Goal: Task Accomplishment & Management: Manage account settings

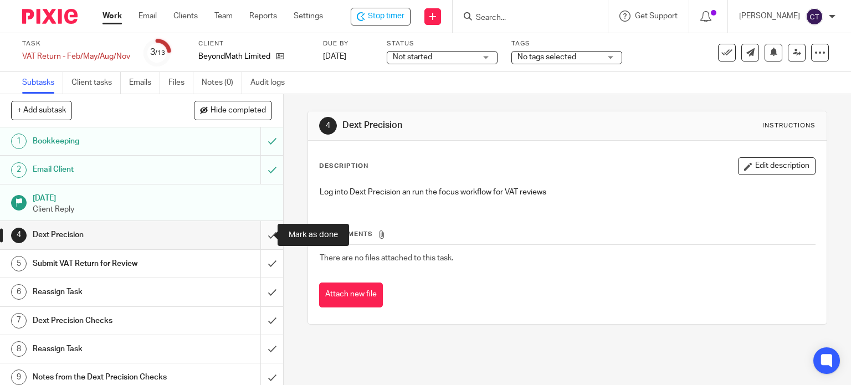
click at [260, 233] on input "submit" at bounding box center [141, 235] width 283 height 28
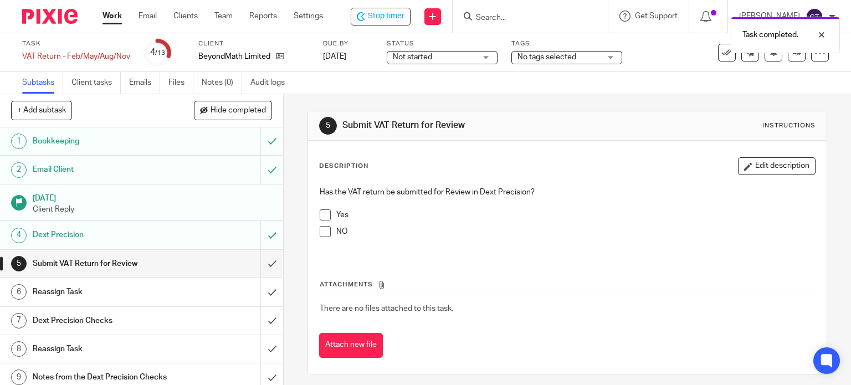
click at [324, 213] on span at bounding box center [325, 214] width 11 height 11
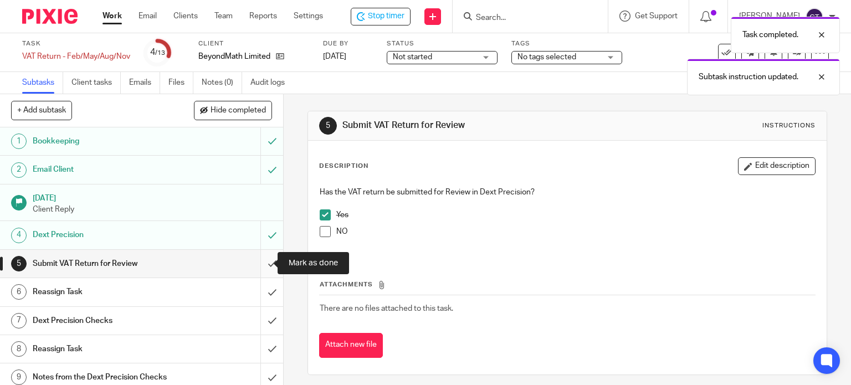
click at [259, 260] on input "submit" at bounding box center [141, 264] width 283 height 28
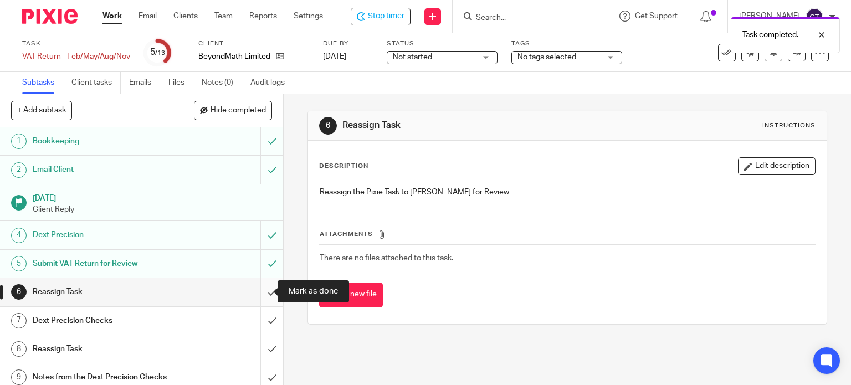
click at [259, 291] on input "submit" at bounding box center [141, 292] width 283 height 28
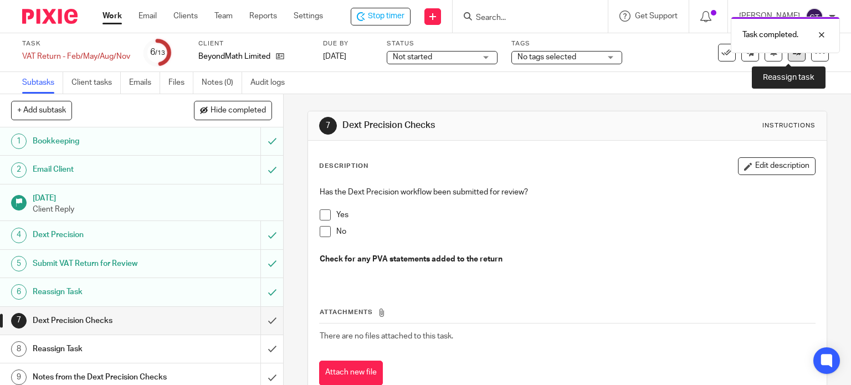
click at [793, 55] on icon at bounding box center [797, 52] width 8 height 8
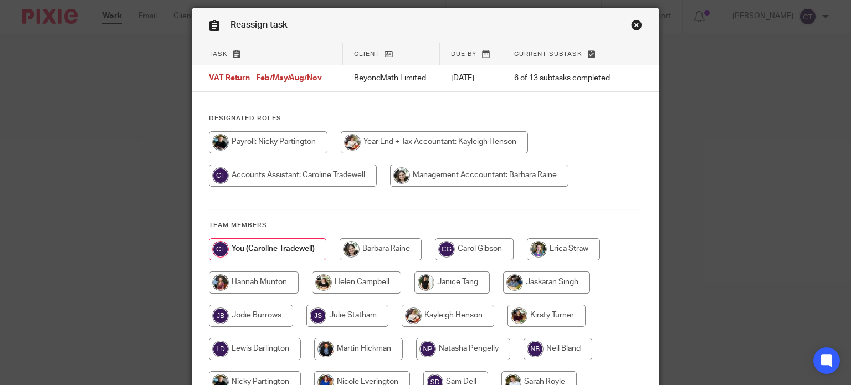
scroll to position [55, 0]
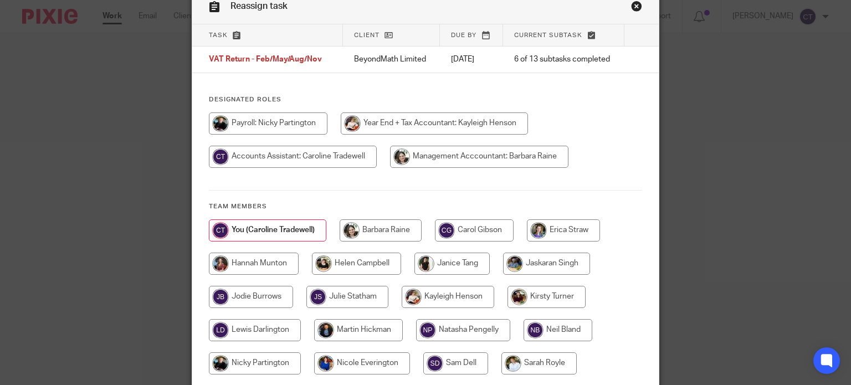
click at [344, 257] on input "radio" at bounding box center [356, 264] width 89 height 22
radio input "true"
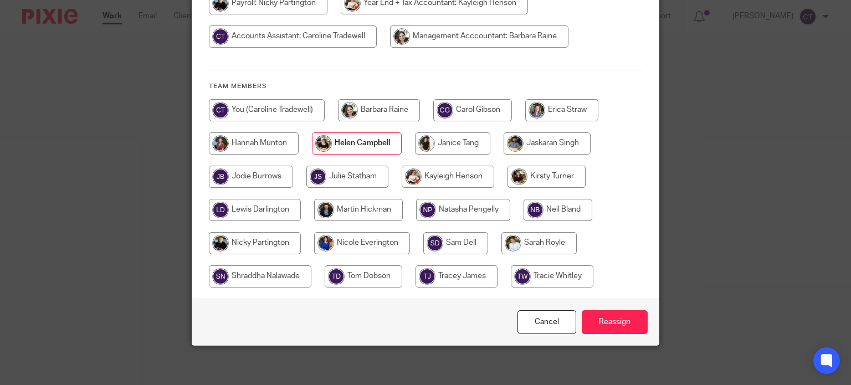
scroll to position [180, 0]
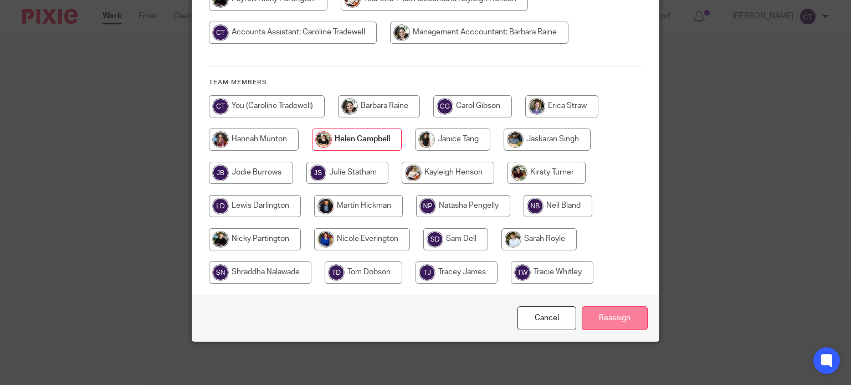
click at [614, 318] on input "Reassign" at bounding box center [615, 318] width 66 height 24
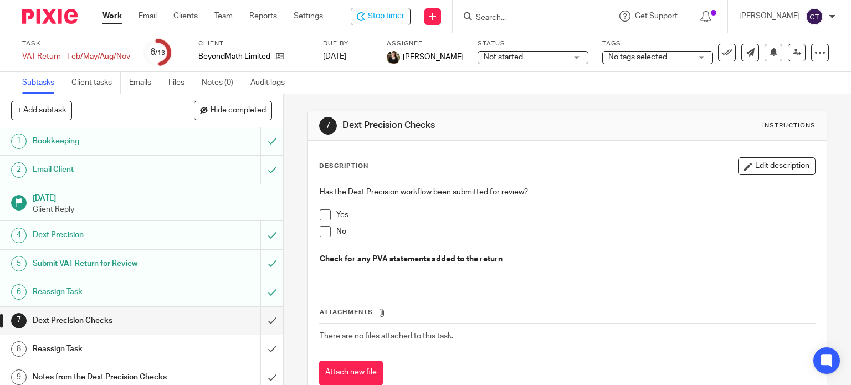
click at [324, 216] on span at bounding box center [325, 214] width 11 height 11
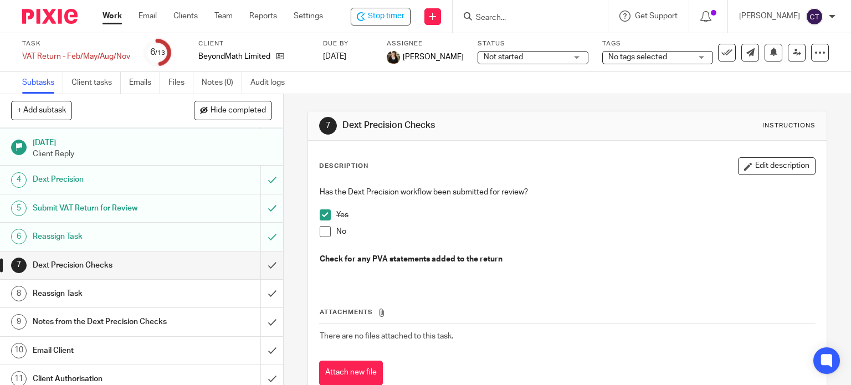
click at [59, 206] on h1 "Submit VAT Return for Review" at bounding box center [105, 208] width 145 height 17
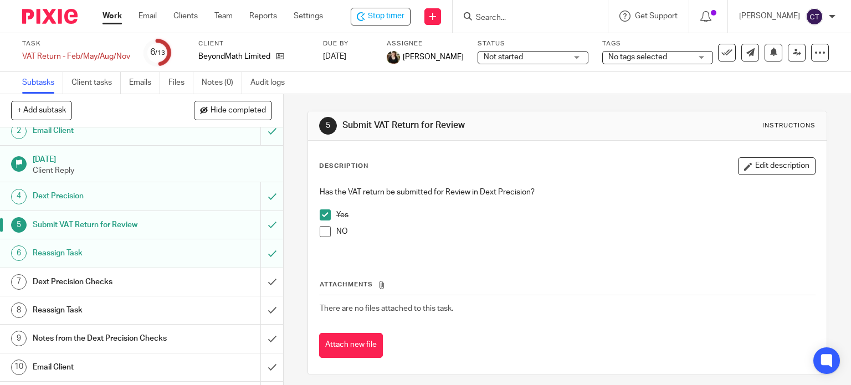
scroll to position [55, 0]
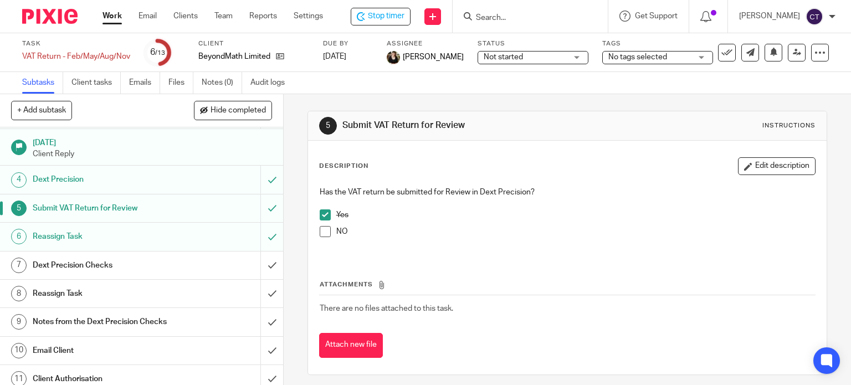
click at [64, 234] on h1 "Reassign Task" at bounding box center [105, 236] width 145 height 17
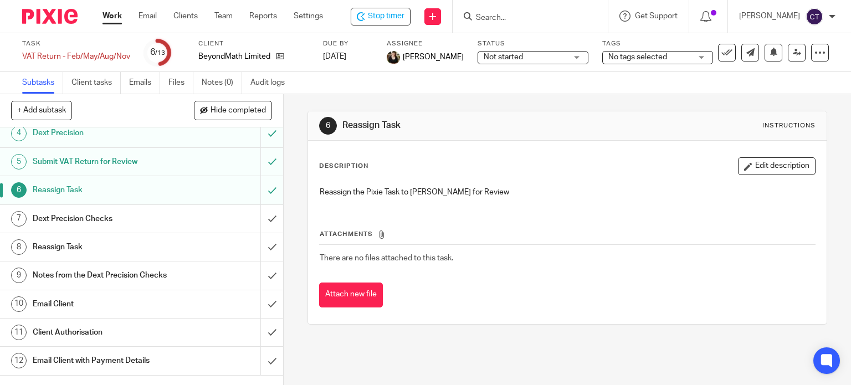
scroll to position [111, 0]
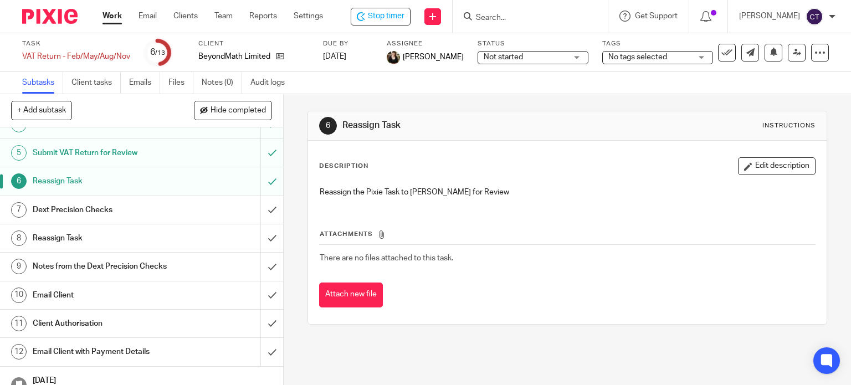
click at [75, 209] on h1 "Dext Precision Checks" at bounding box center [105, 210] width 145 height 17
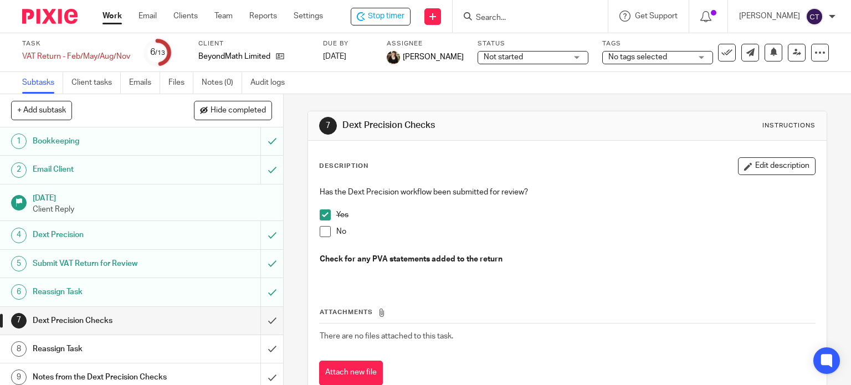
click at [321, 212] on span at bounding box center [325, 214] width 11 height 11
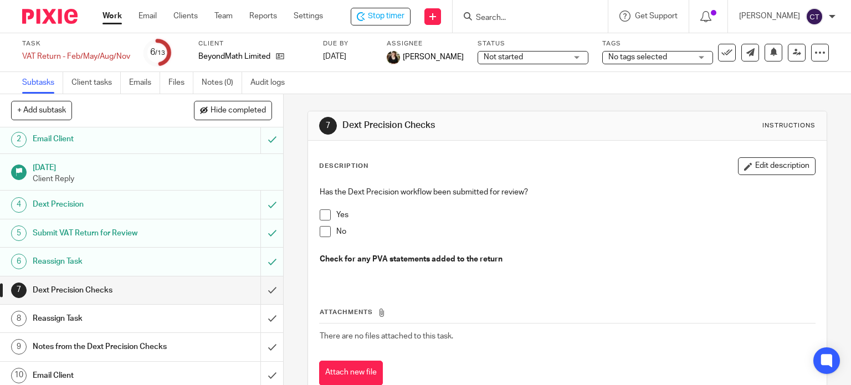
scroll to position [55, 0]
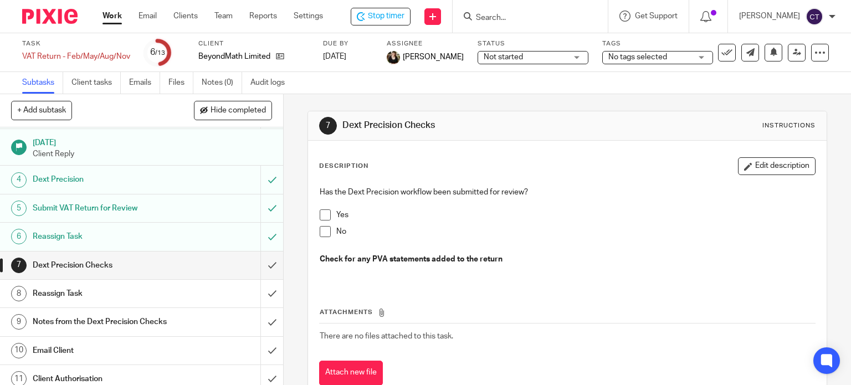
click at [79, 283] on link "8 Reassign Task" at bounding box center [130, 294] width 260 height 28
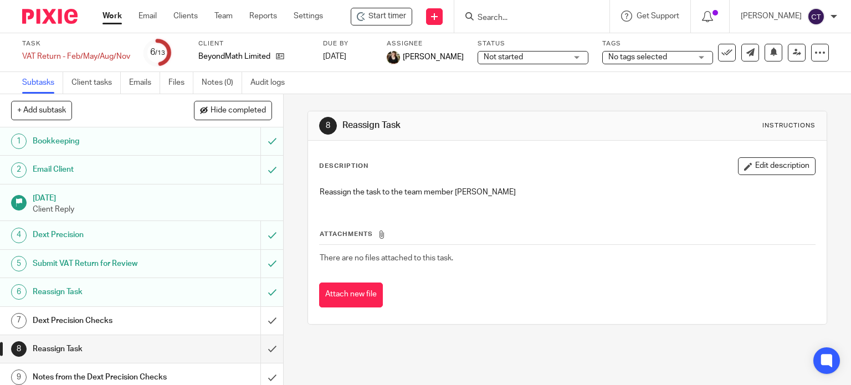
click at [499, 14] on input "Search" at bounding box center [527, 18] width 100 height 10
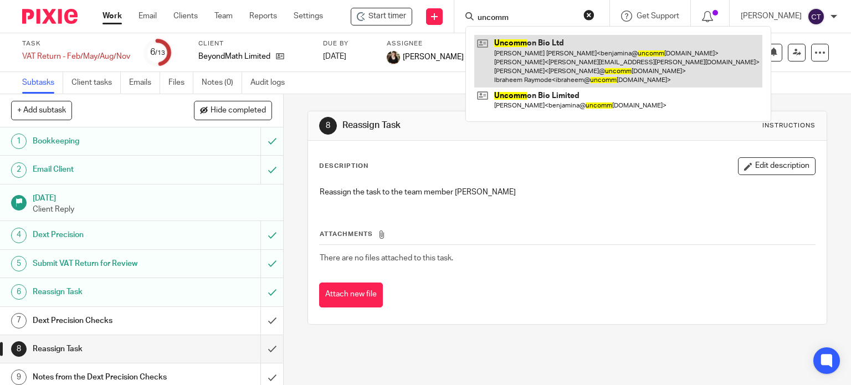
type input "uncomm"
click at [510, 50] on link at bounding box center [618, 61] width 288 height 53
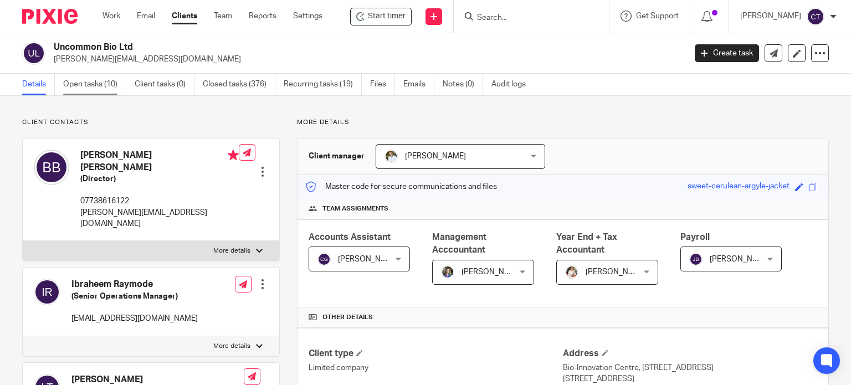
click at [86, 83] on link "Open tasks (10)" at bounding box center [94, 85] width 63 height 22
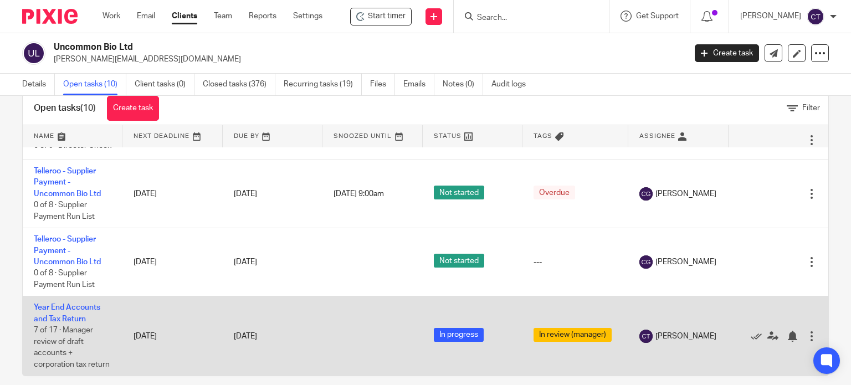
scroll to position [39, 0]
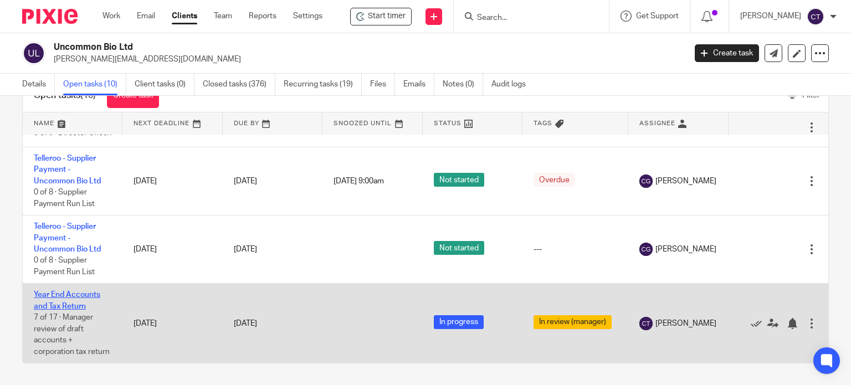
click at [63, 291] on link "Year End Accounts and Tax Return" at bounding box center [67, 300] width 67 height 19
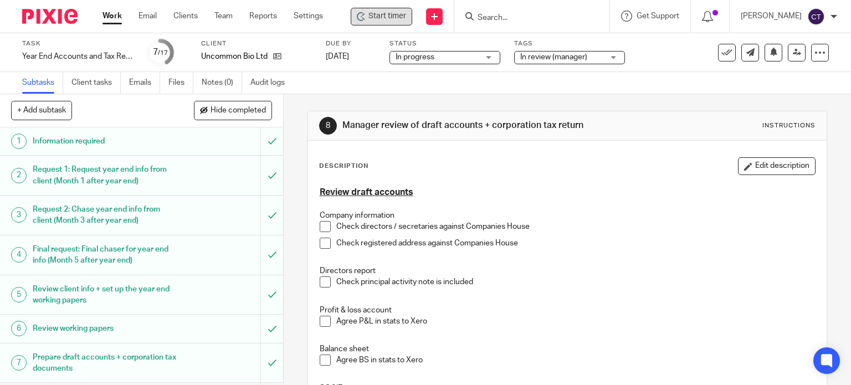
click at [392, 21] on span "Start timer" at bounding box center [388, 17] width 38 height 12
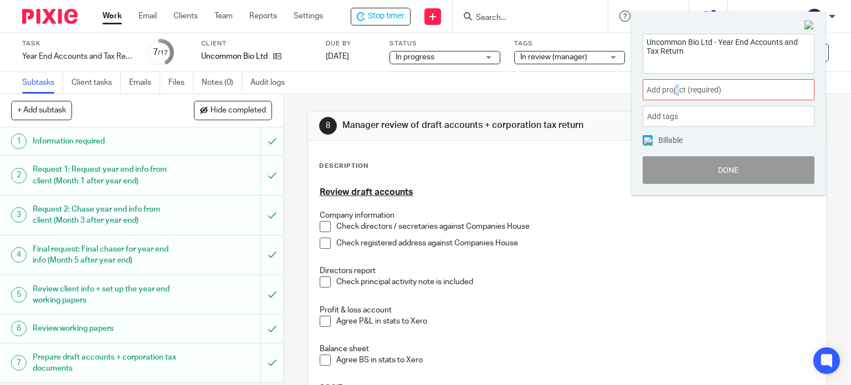
click at [678, 88] on span "Add project (required) :" at bounding box center [717, 90] width 140 height 12
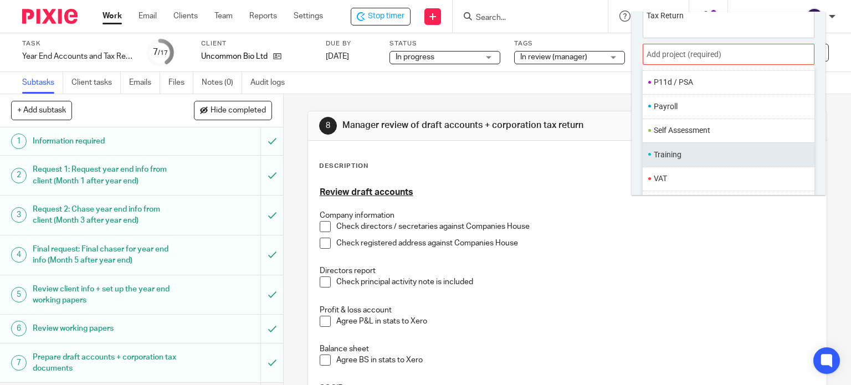
scroll to position [54, 0]
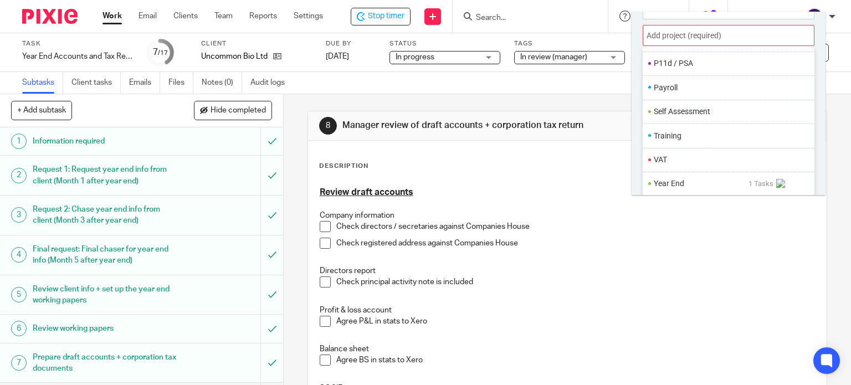
click at [678, 180] on li "Year End" at bounding box center [701, 184] width 95 height 12
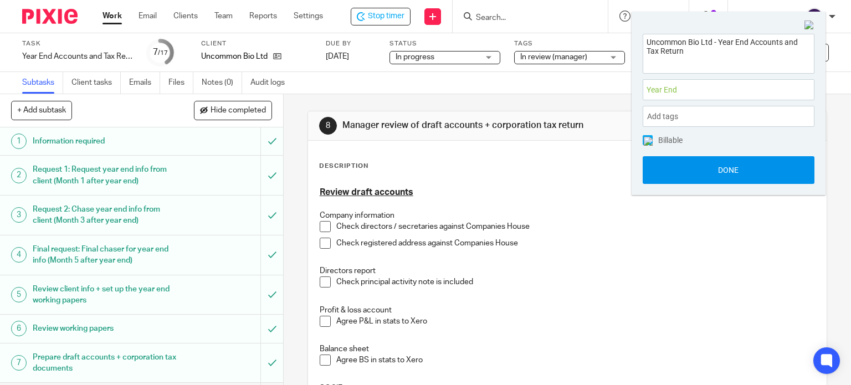
click at [676, 175] on button "Done" at bounding box center [729, 170] width 172 height 28
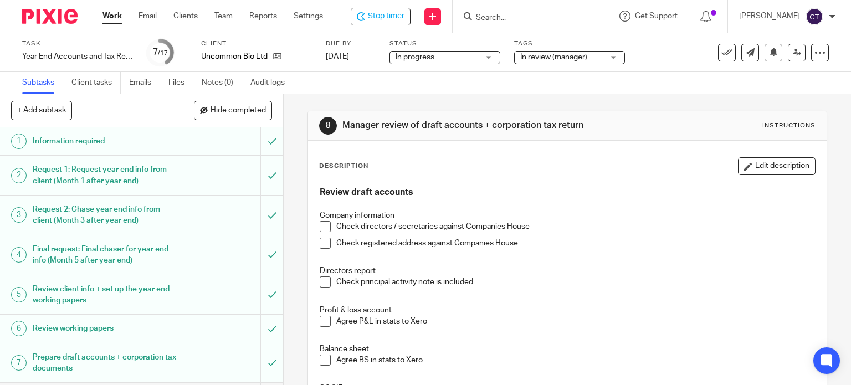
click at [321, 227] on span at bounding box center [325, 226] width 11 height 11
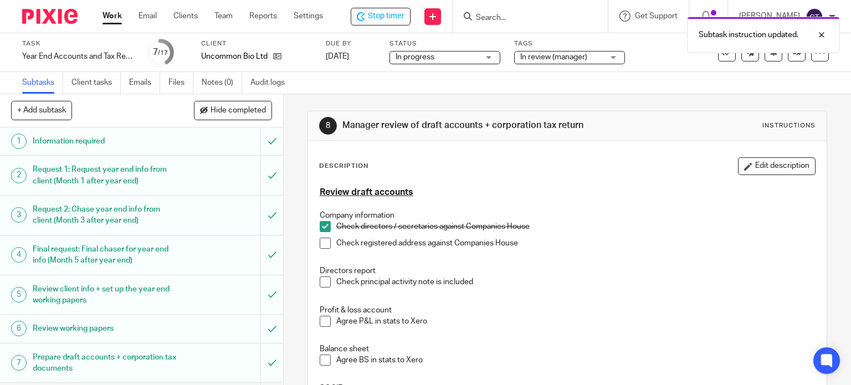
drag, startPoint x: 321, startPoint y: 285, endPoint x: 319, endPoint y: 277, distance: 9.1
click at [321, 285] on span at bounding box center [325, 282] width 11 height 11
click at [324, 241] on span at bounding box center [325, 243] width 11 height 11
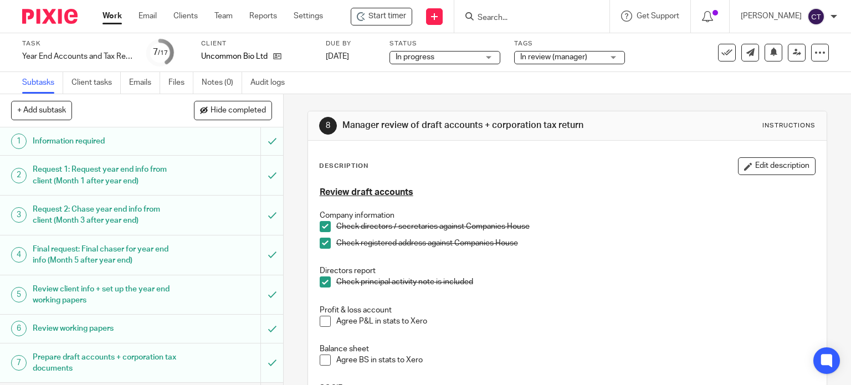
drag, startPoint x: 753, startPoint y: 165, endPoint x: 741, endPoint y: 171, distance: 13.4
click at [751, 164] on button "Edit description" at bounding box center [777, 166] width 78 height 18
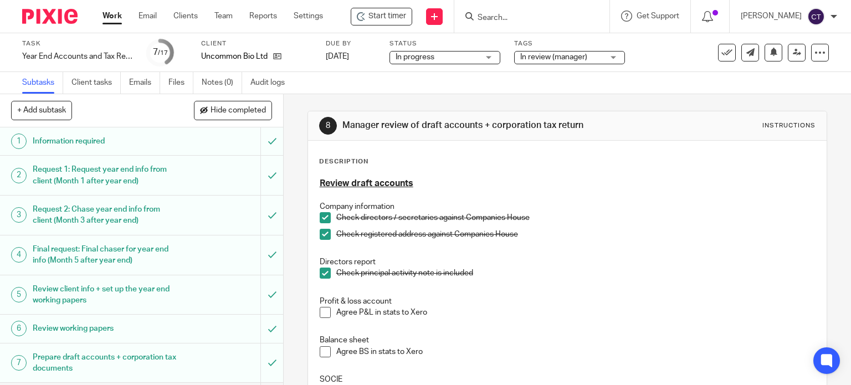
drag, startPoint x: 363, startPoint y: 160, endPoint x: 341, endPoint y: 162, distance: 21.7
click at [362, 160] on p "Description" at bounding box center [343, 161] width 49 height 9
drag, startPoint x: 318, startPoint y: 166, endPoint x: 324, endPoint y: 170, distance: 7.7
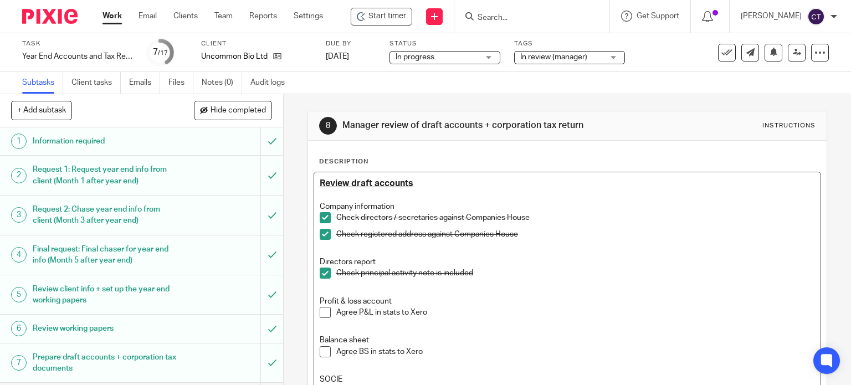
drag, startPoint x: 316, startPoint y: 182, endPoint x: 368, endPoint y: 161, distance: 55.7
click at [320, 181] on u "Review draft accounts" at bounding box center [367, 183] width 94 height 9
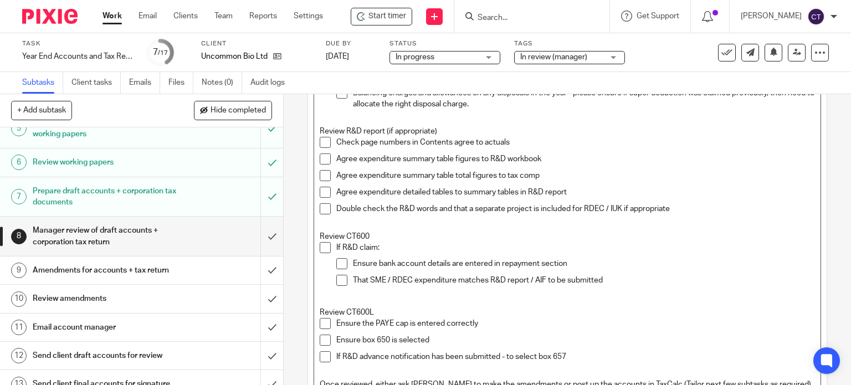
scroll to position [865, 0]
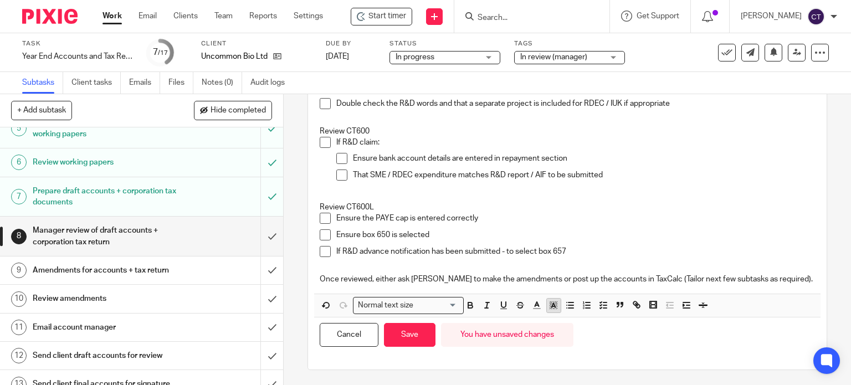
click at [553, 301] on icon "button" at bounding box center [554, 305] width 10 height 10
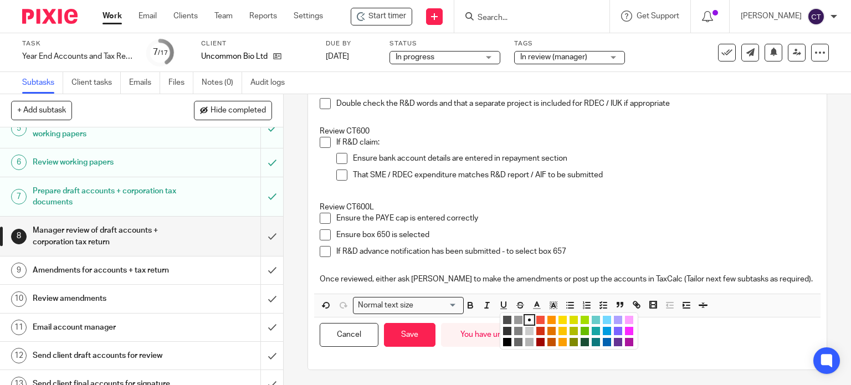
click at [559, 317] on li "color:#FCDC00" at bounding box center [563, 320] width 8 height 8
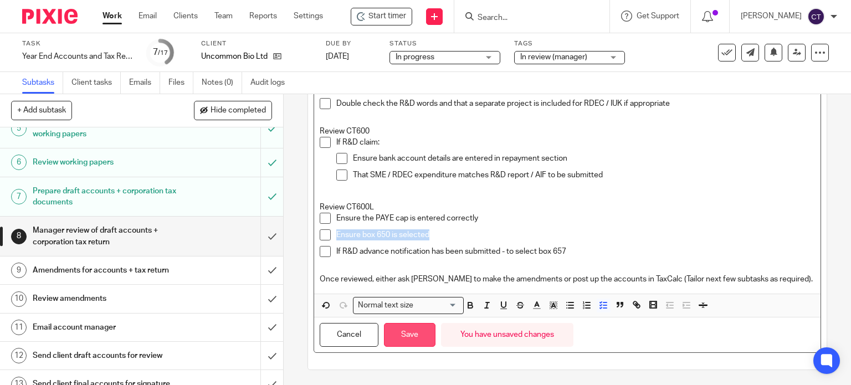
click at [411, 334] on button "Save" at bounding box center [410, 335] width 52 height 24
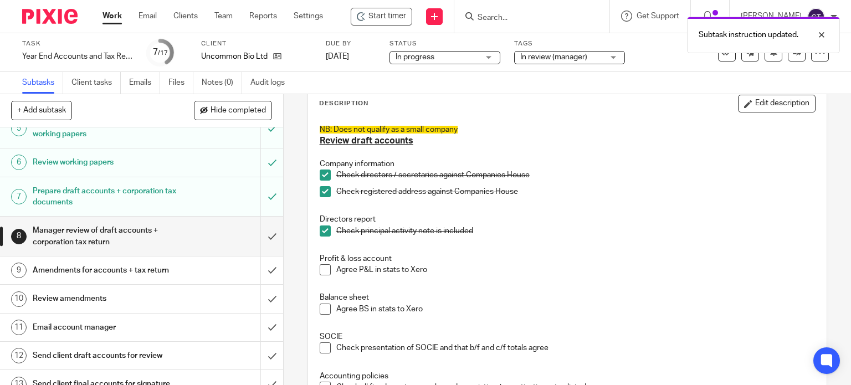
scroll to position [0, 0]
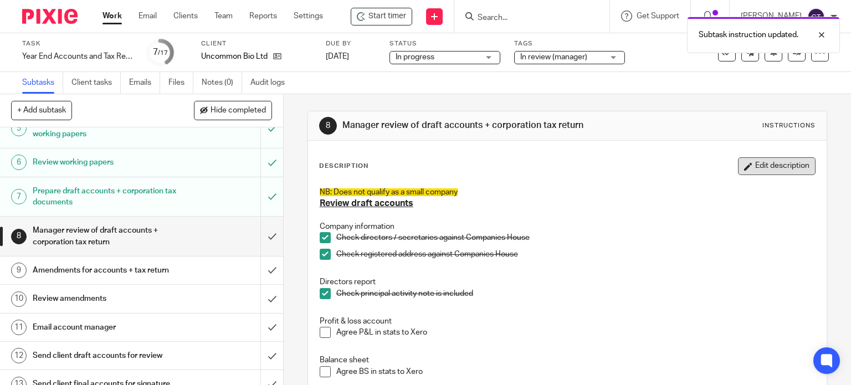
click at [738, 168] on button "Edit description" at bounding box center [777, 166] width 78 height 18
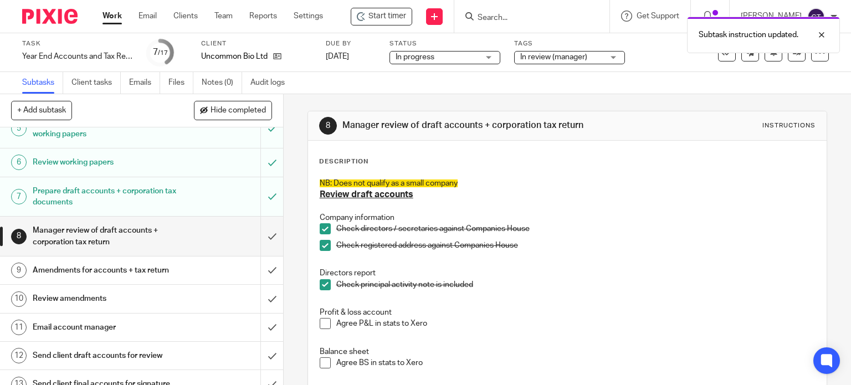
click at [328, 162] on p "Description" at bounding box center [343, 161] width 49 height 9
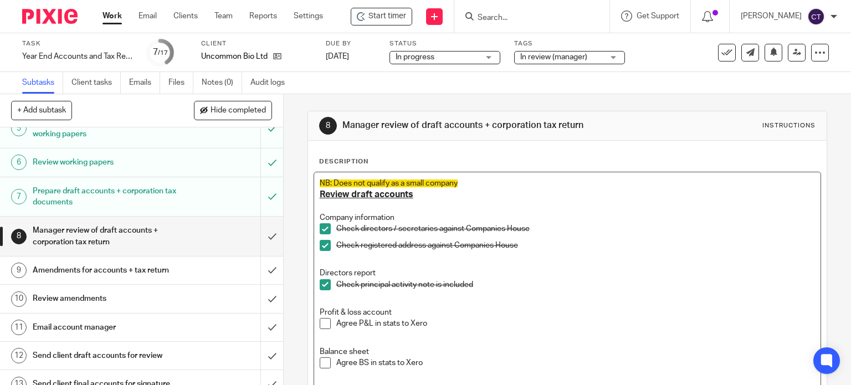
click at [320, 181] on span "NB: Does not qualify as a small company" at bounding box center [389, 184] width 138 height 8
click at [473, 178] on p "NB: Does not qualify as a small company" at bounding box center [568, 183] width 496 height 11
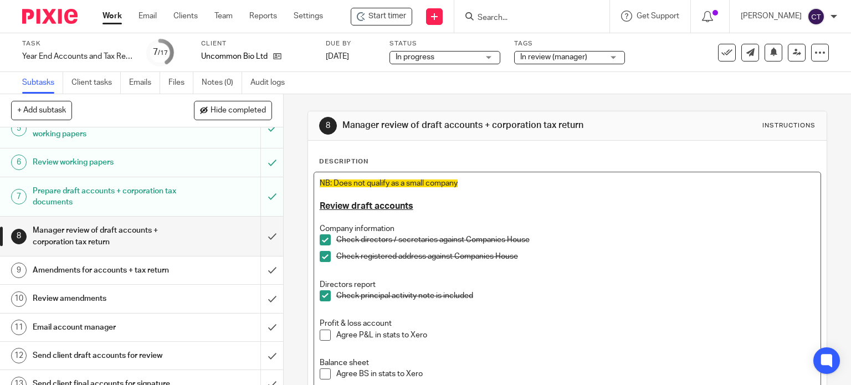
click at [552, 216] on p at bounding box center [568, 217] width 496 height 11
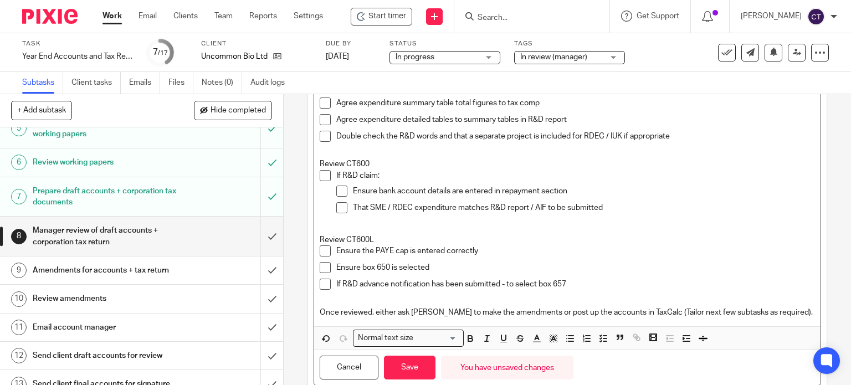
scroll to position [876, 0]
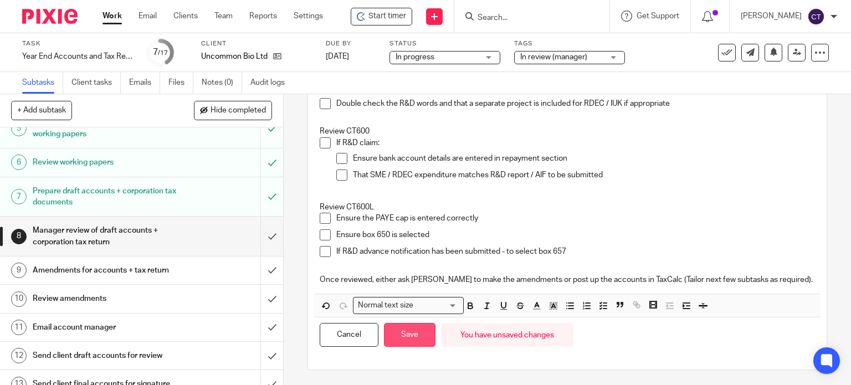
drag, startPoint x: 405, startPoint y: 335, endPoint x: 412, endPoint y: 330, distance: 9.5
click at [408, 333] on button "Save" at bounding box center [410, 335] width 52 height 24
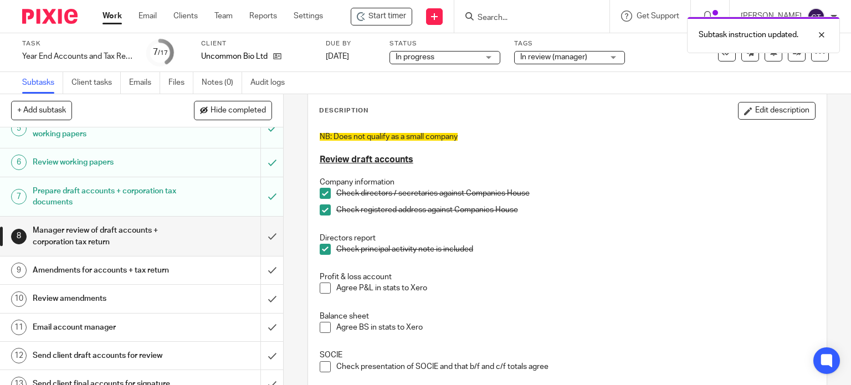
scroll to position [0, 0]
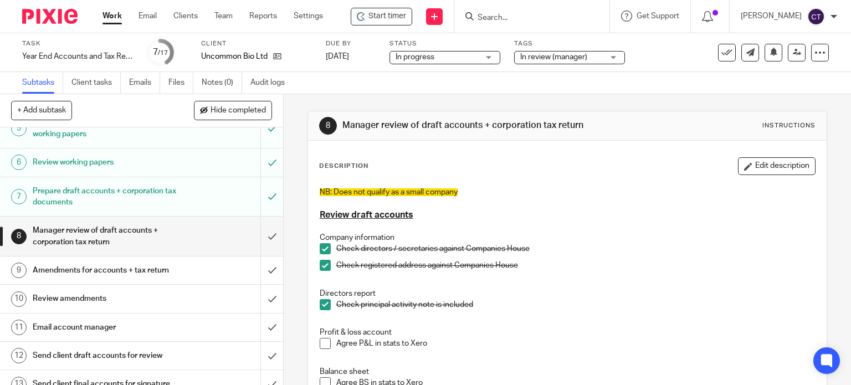
click at [124, 198] on h1 "Prepare draft accounts + corporation tax documents" at bounding box center [105, 197] width 145 height 28
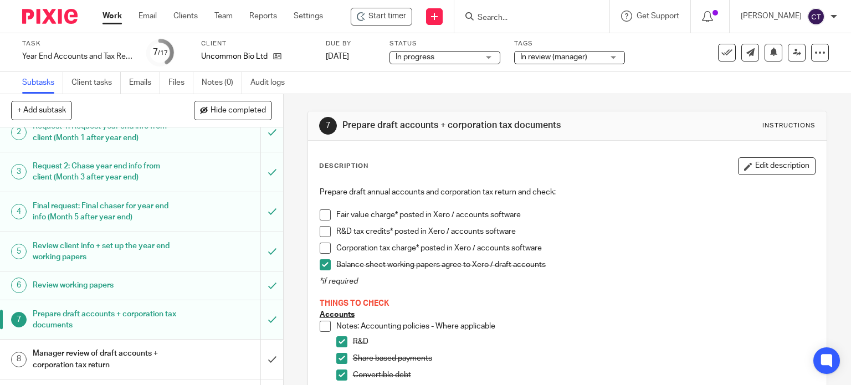
scroll to position [111, 0]
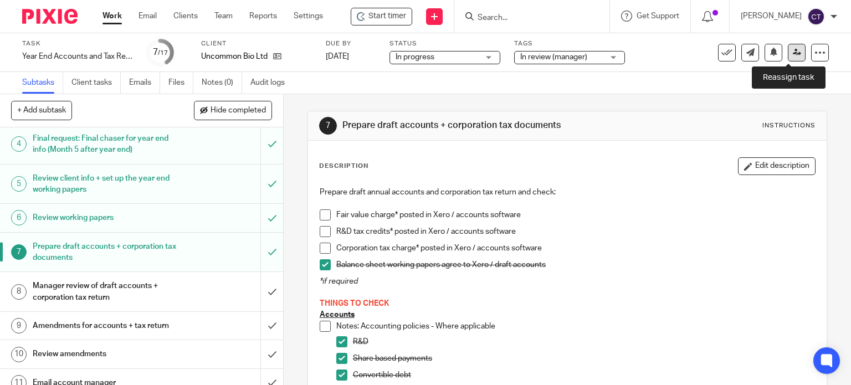
click at [793, 50] on icon at bounding box center [797, 52] width 8 height 8
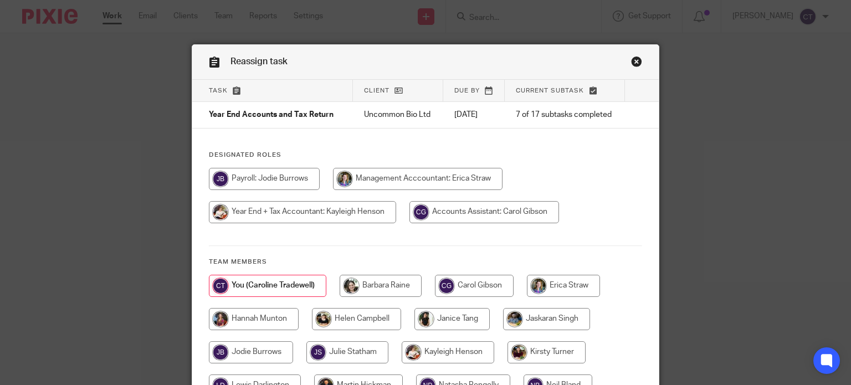
click at [264, 208] on input "radio" at bounding box center [302, 212] width 187 height 22
radio input "true"
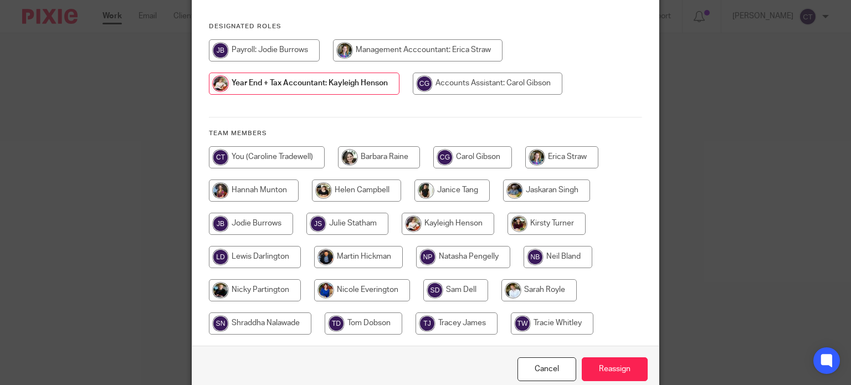
scroll to position [180, 0]
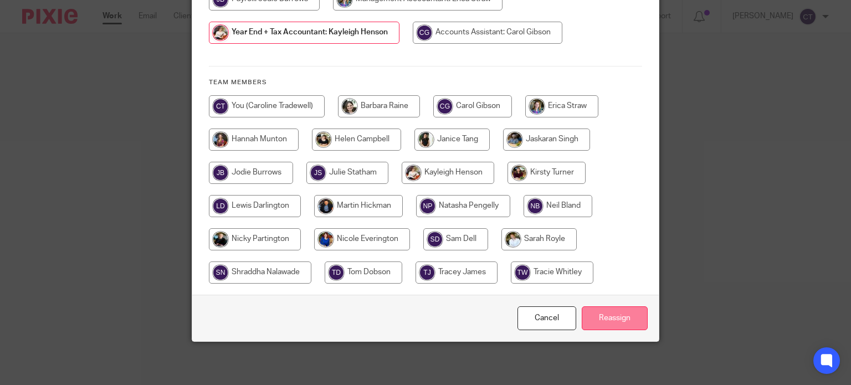
click at [603, 316] on input "Reassign" at bounding box center [615, 318] width 66 height 24
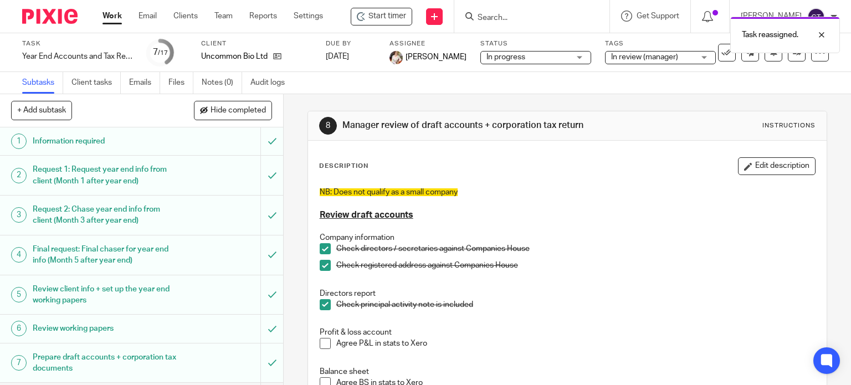
click at [501, 13] on div "Task reassigned." at bounding box center [633, 32] width 415 height 42
click at [478, 15] on div "Task reassigned." at bounding box center [633, 32] width 415 height 42
drag, startPoint x: 468, startPoint y: 11, endPoint x: 510, endPoint y: 7, distance: 41.8
click at [471, 11] on div "Task reassigned." at bounding box center [633, 32] width 415 height 42
click at [514, 11] on body "Work Email Clients Team Reports Settings Work Email Clients Team Reports Settin…" at bounding box center [425, 192] width 851 height 385
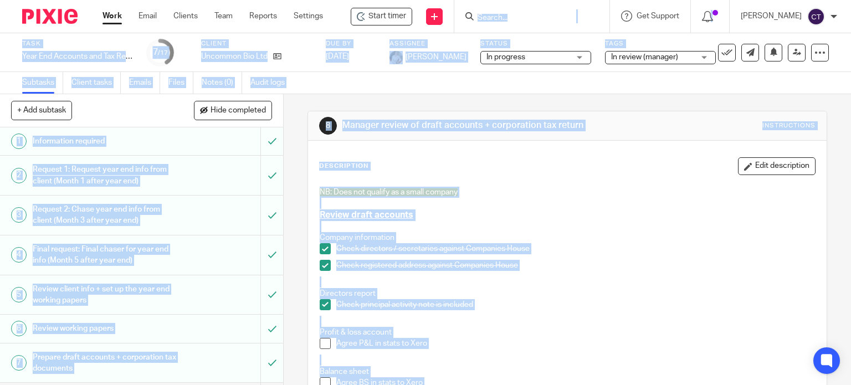
click at [531, 16] on input "Search" at bounding box center [527, 18] width 100 height 10
click at [535, 17] on input "Search" at bounding box center [527, 18] width 100 height 10
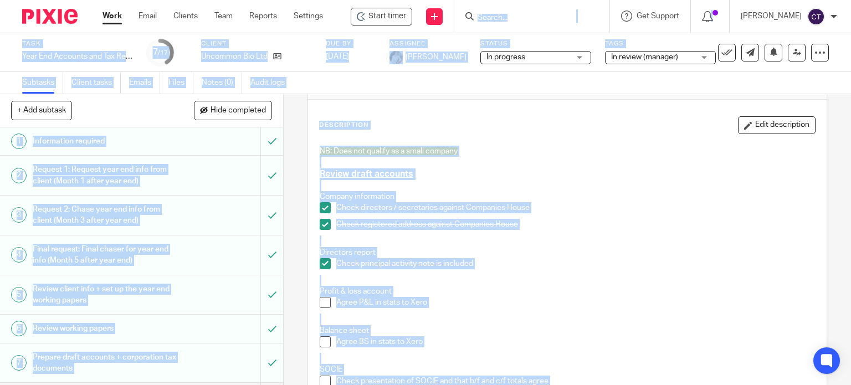
scroll to position [44, 0]
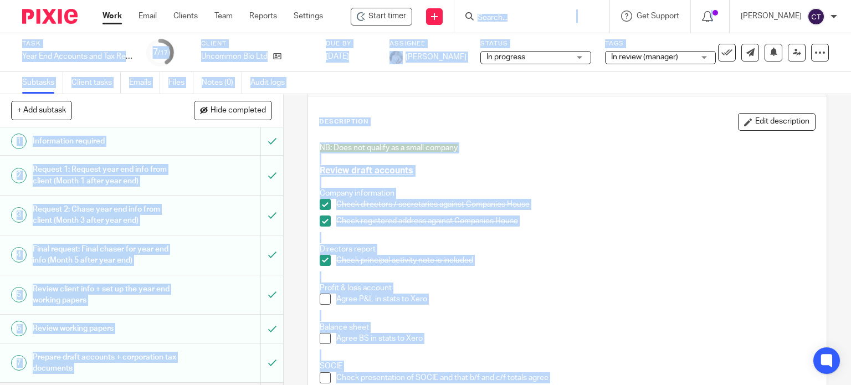
click at [446, 142] on p "NB: Does not qualify as a small company" at bounding box center [568, 147] width 496 height 11
click at [417, 59] on span "[PERSON_NAME]" at bounding box center [436, 57] width 61 height 11
click at [589, 255] on p "Check principal activity note is included" at bounding box center [575, 260] width 479 height 11
click at [504, 204] on p "Check directors / secretaries against Companies House" at bounding box center [575, 204] width 479 height 11
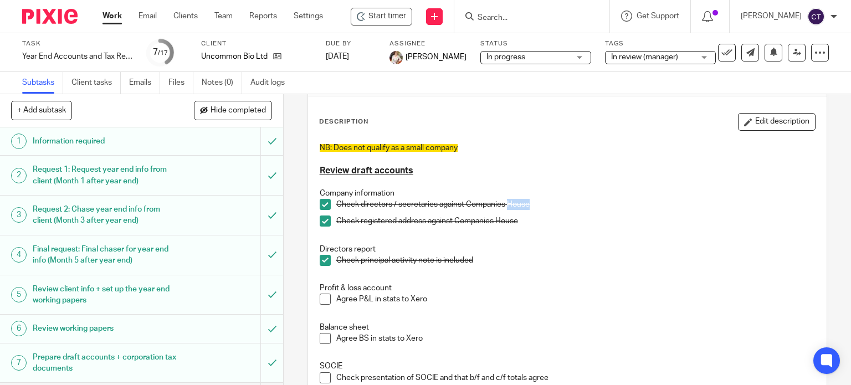
click at [504, 204] on p "Check directors / secretaries against Companies House" at bounding box center [575, 204] width 479 height 11
click at [556, 193] on p "Company information" at bounding box center [568, 193] width 496 height 11
click at [503, 16] on input "Search" at bounding box center [527, 18] width 100 height 10
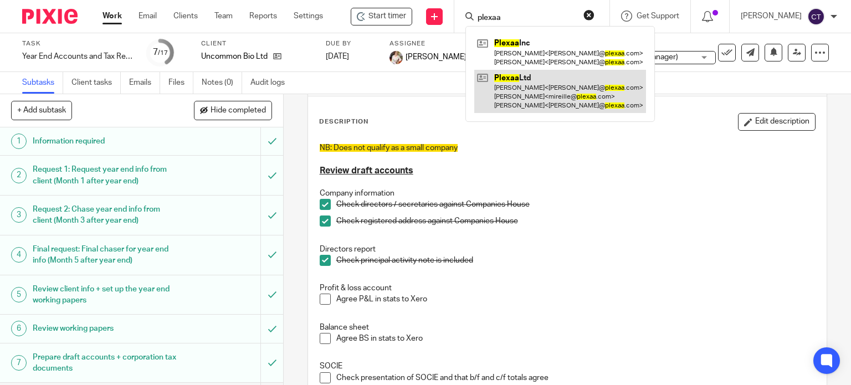
type input "plexaa"
click at [523, 78] on link at bounding box center [560, 92] width 172 height 44
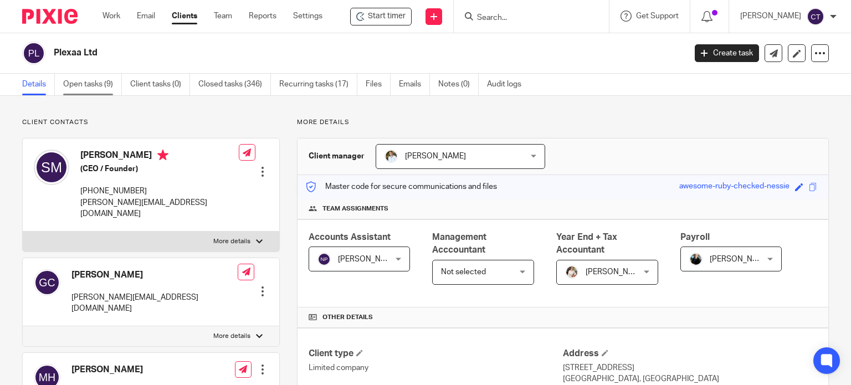
click at [79, 82] on link "Open tasks (9)" at bounding box center [92, 85] width 59 height 22
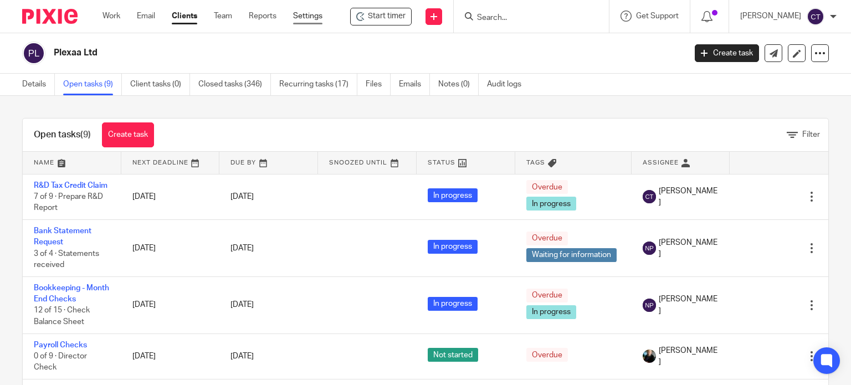
click at [313, 13] on link "Settings" at bounding box center [307, 16] width 29 height 11
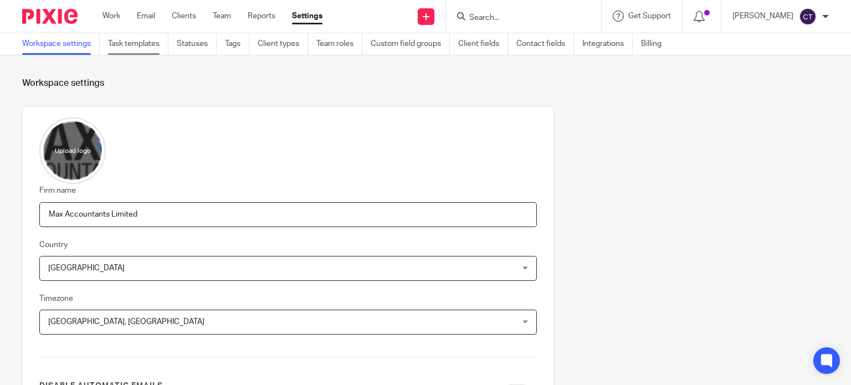
drag, startPoint x: 130, startPoint y: 53, endPoint x: 130, endPoint y: 38, distance: 14.4
click at [130, 52] on link "Task templates" at bounding box center [138, 44] width 60 height 22
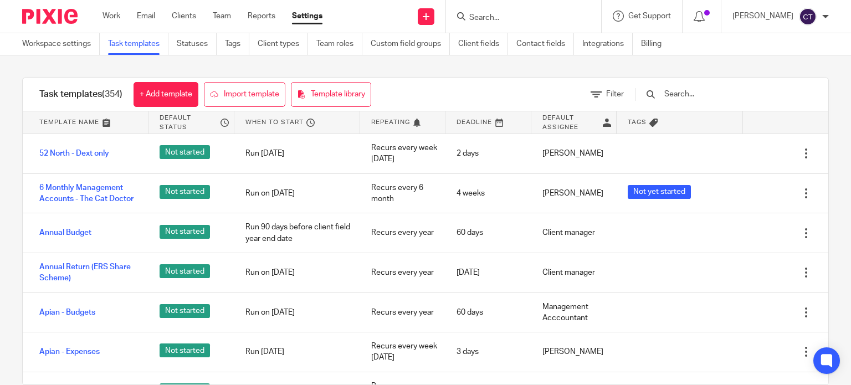
click at [700, 93] on input "text" at bounding box center [727, 94] width 129 height 12
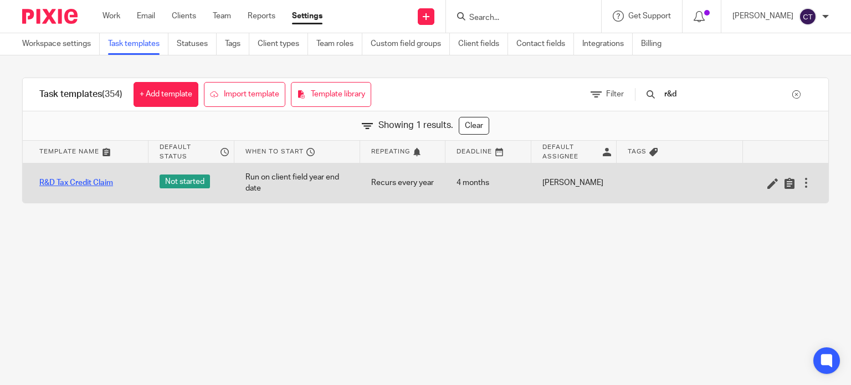
type input "r&d"
click at [103, 184] on link "R&D Tax Credit Claim" at bounding box center [76, 182] width 74 height 11
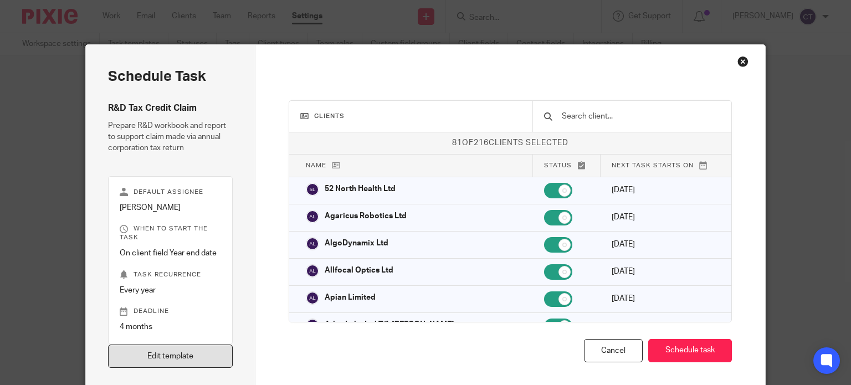
click at [162, 357] on link "Edit template" at bounding box center [170, 357] width 125 height 24
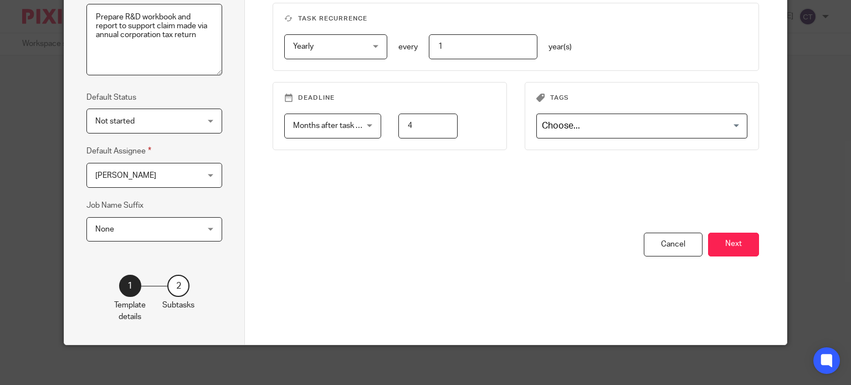
scroll to position [180, 0]
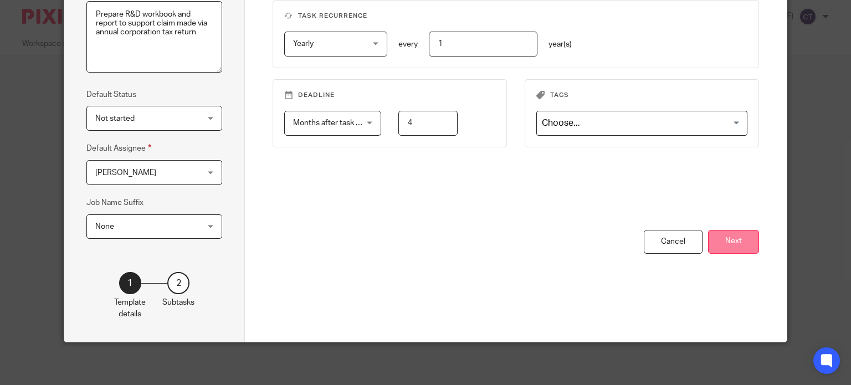
click at [729, 242] on button "Next" at bounding box center [733, 242] width 51 height 24
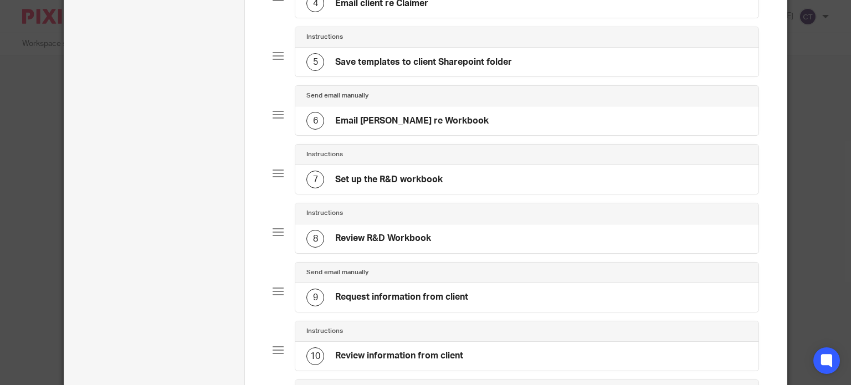
scroll to position [372, 0]
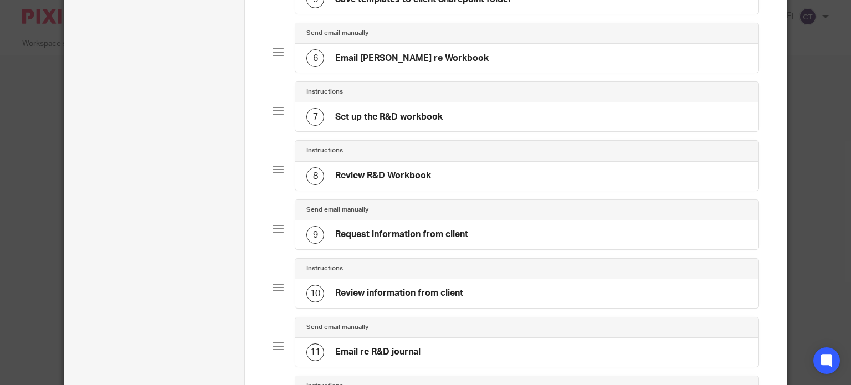
click at [363, 173] on h4 "Review R&D Workbook" at bounding box center [383, 176] width 96 height 12
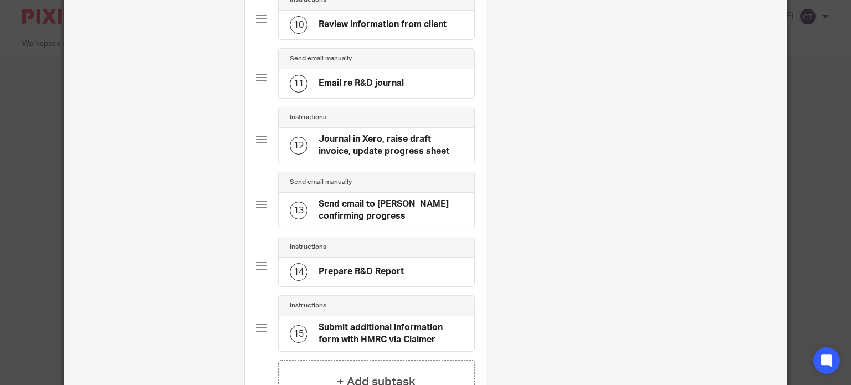
scroll to position [774, 0]
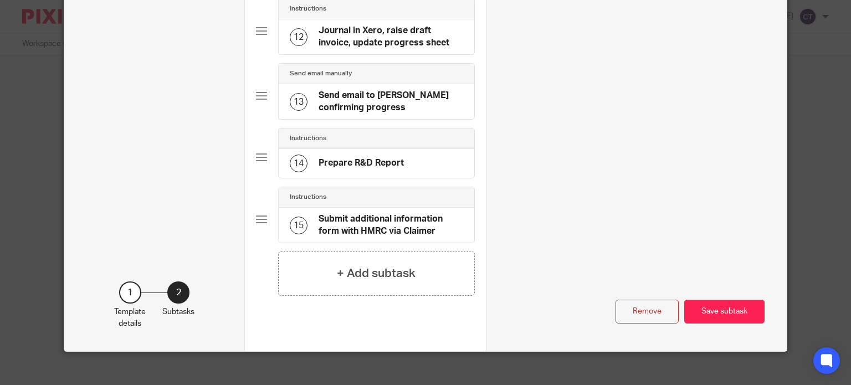
click at [704, 300] on button "Save subtask" at bounding box center [724, 312] width 80 height 24
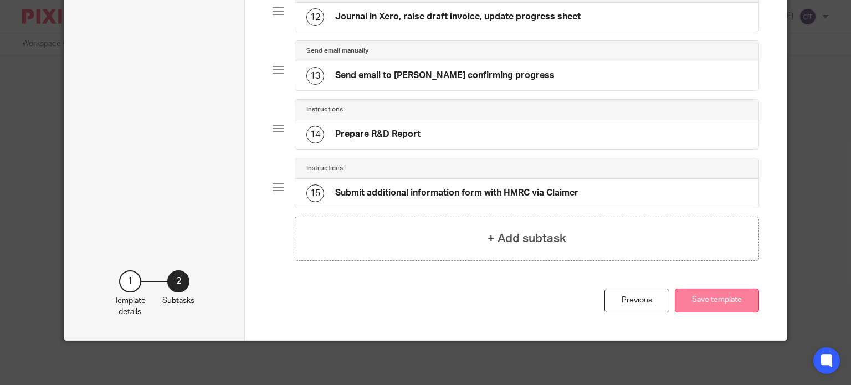
scroll to position [760, 0]
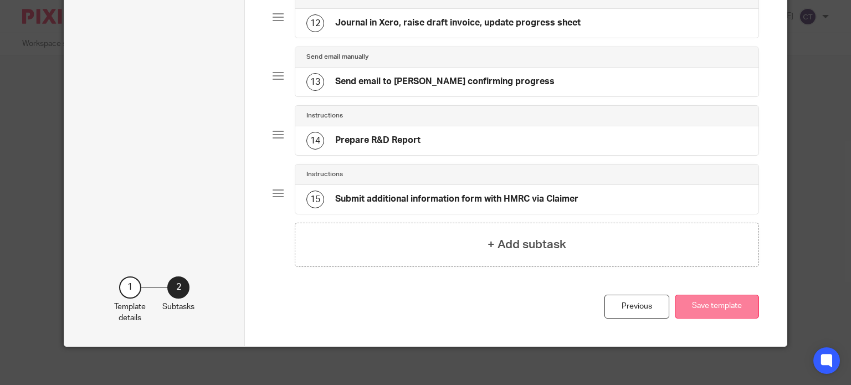
click at [704, 300] on button "Save template" at bounding box center [717, 307] width 84 height 24
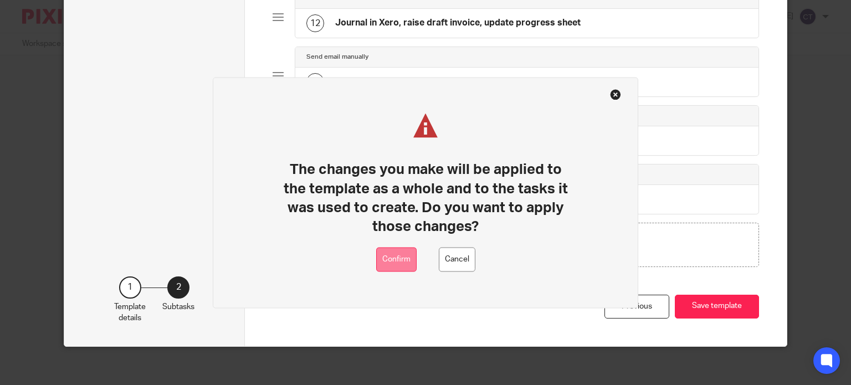
click at [397, 254] on button "Confirm" at bounding box center [396, 259] width 40 height 25
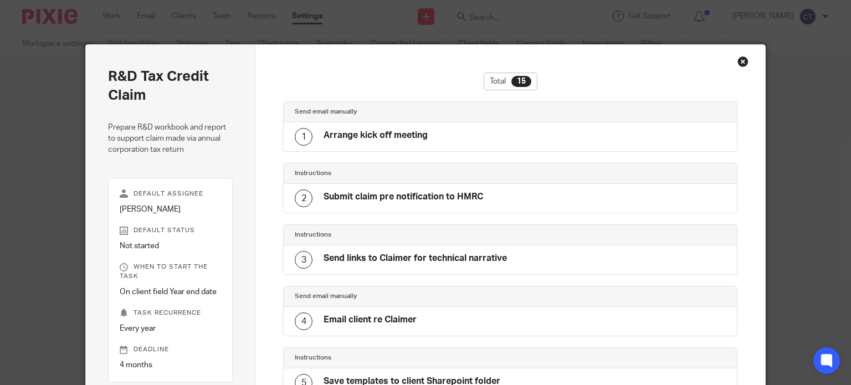
click at [738, 59] on div "Close this dialog window" at bounding box center [743, 61] width 11 height 11
click at [740, 58] on div "Close this dialog window" at bounding box center [743, 61] width 11 height 11
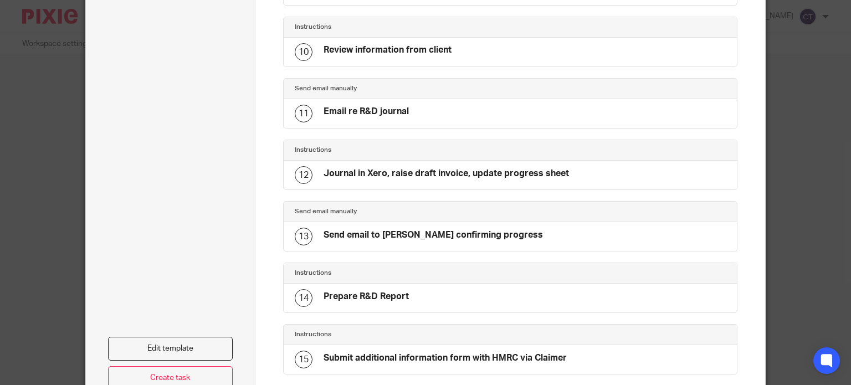
scroll to position [720, 0]
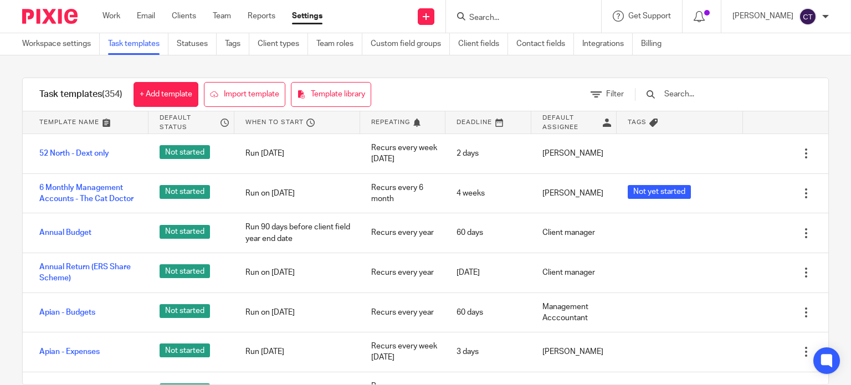
click at [499, 15] on input "Search" at bounding box center [518, 18] width 100 height 10
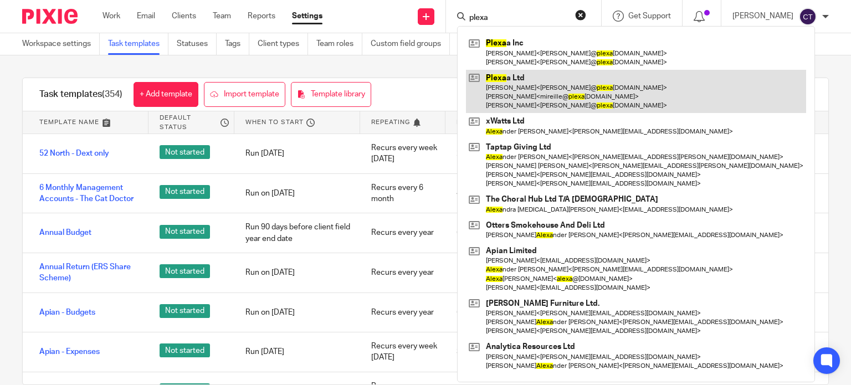
type input "plexa"
click at [525, 81] on link at bounding box center [636, 92] width 340 height 44
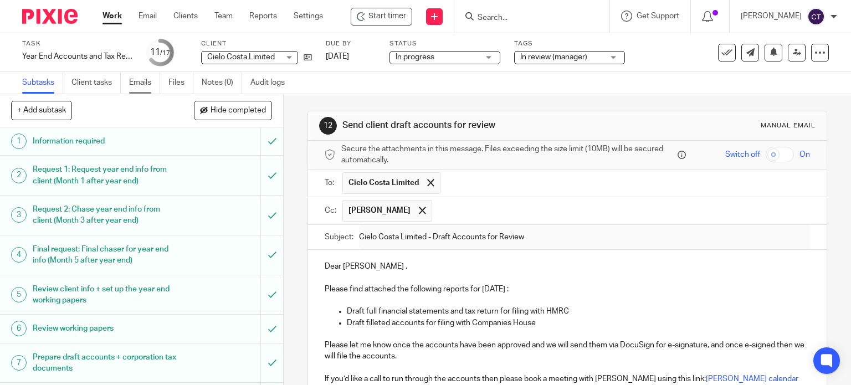
scroll to position [234, 0]
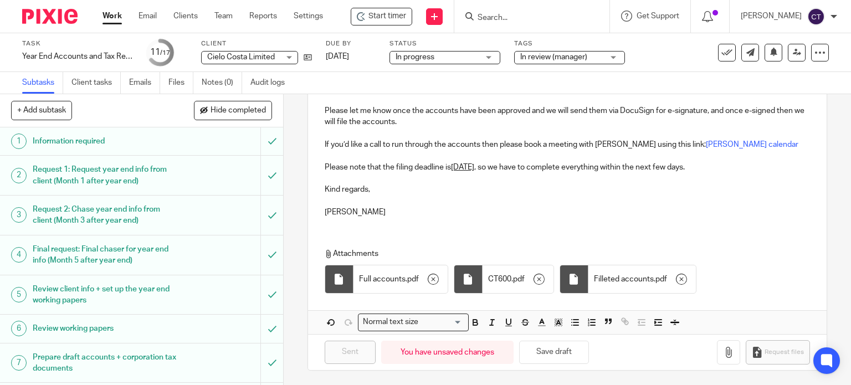
click at [531, 17] on input "Search" at bounding box center [527, 18] width 100 height 10
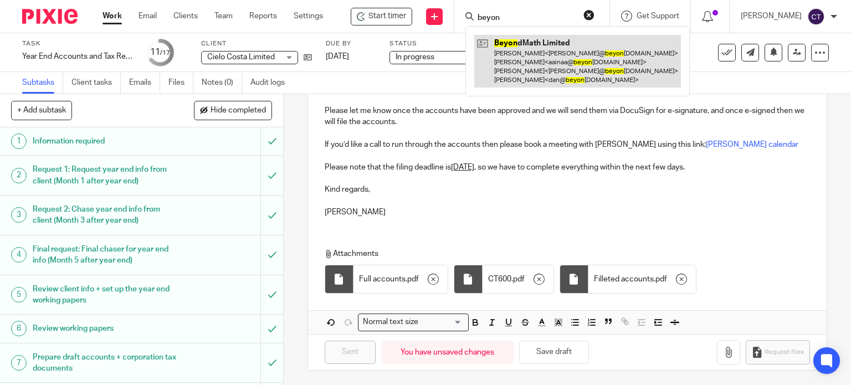
type input "beyon"
click at [548, 58] on link at bounding box center [577, 61] width 207 height 53
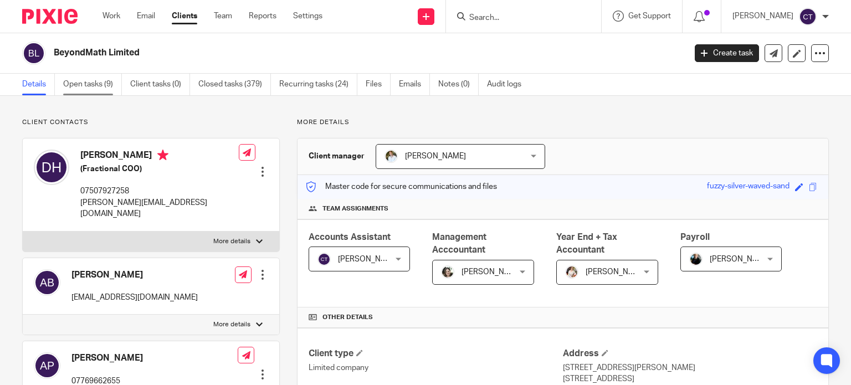
click at [80, 88] on link "Open tasks (9)" at bounding box center [92, 85] width 59 height 22
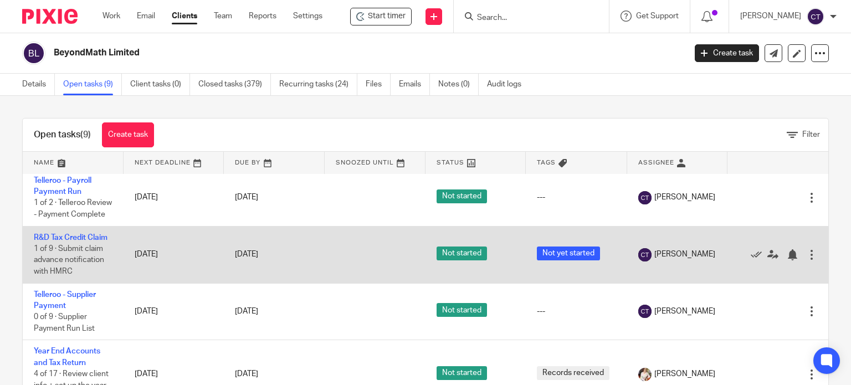
scroll to position [244, 0]
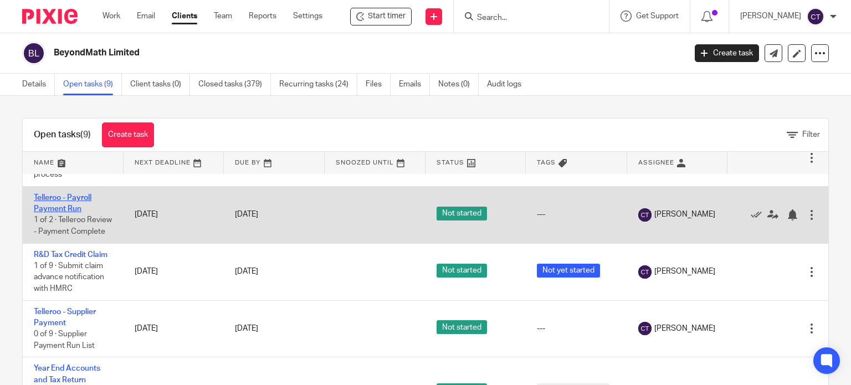
click at [59, 213] on link "Telleroo - Payroll Payment Run" at bounding box center [63, 203] width 58 height 19
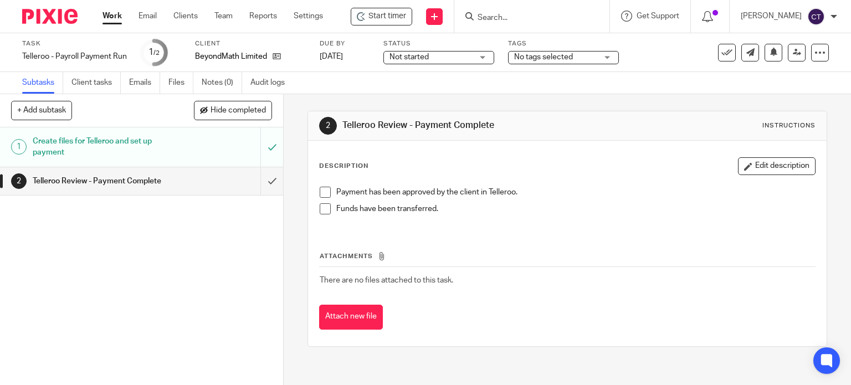
drag, startPoint x: 321, startPoint y: 190, endPoint x: 324, endPoint y: 198, distance: 8.2
click at [321, 190] on span at bounding box center [325, 192] width 11 height 11
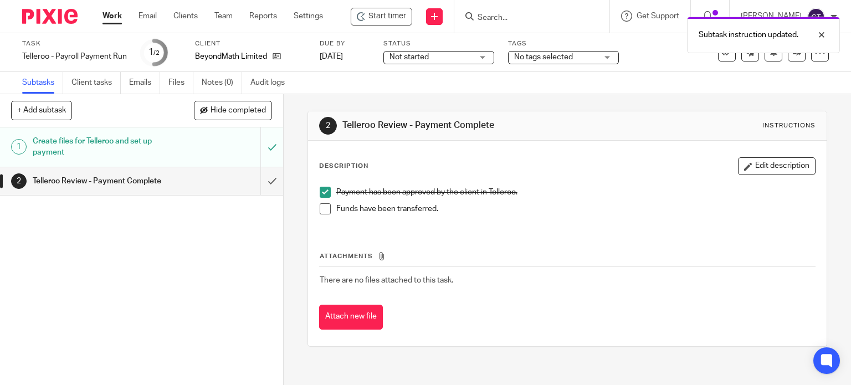
drag, startPoint x: 326, startPoint y: 206, endPoint x: 320, endPoint y: 210, distance: 7.1
click at [325, 207] on span at bounding box center [325, 208] width 11 height 11
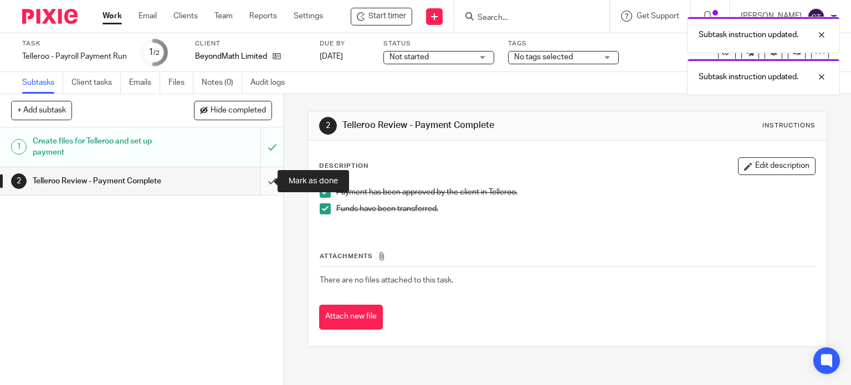
click at [264, 179] on input "submit" at bounding box center [141, 181] width 283 height 28
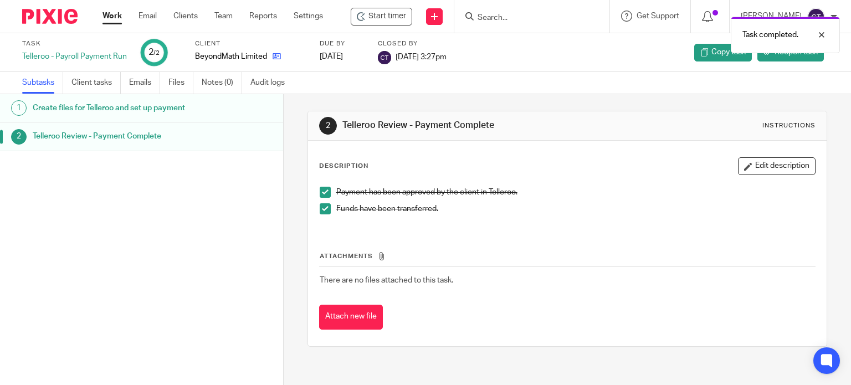
click at [273, 55] on icon at bounding box center [277, 56] width 8 height 8
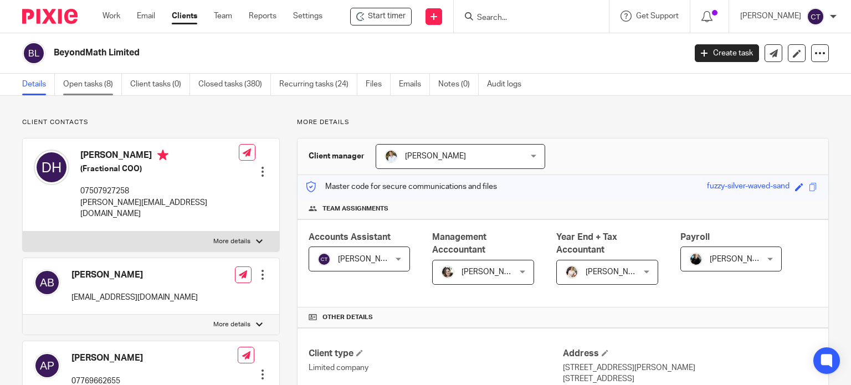
click at [78, 90] on link "Open tasks (8)" at bounding box center [92, 85] width 59 height 22
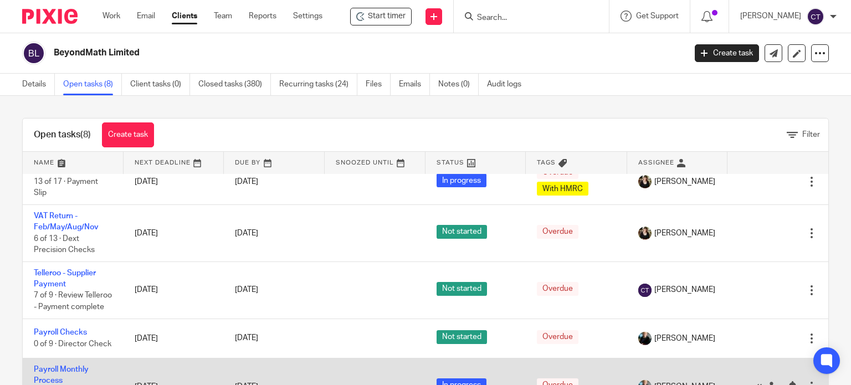
scroll to position [9, 0]
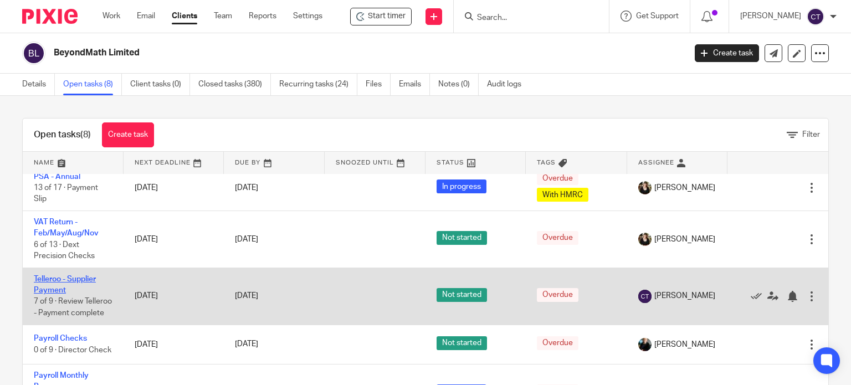
click at [50, 286] on link "Telleroo - Supplier Payment" at bounding box center [65, 284] width 62 height 19
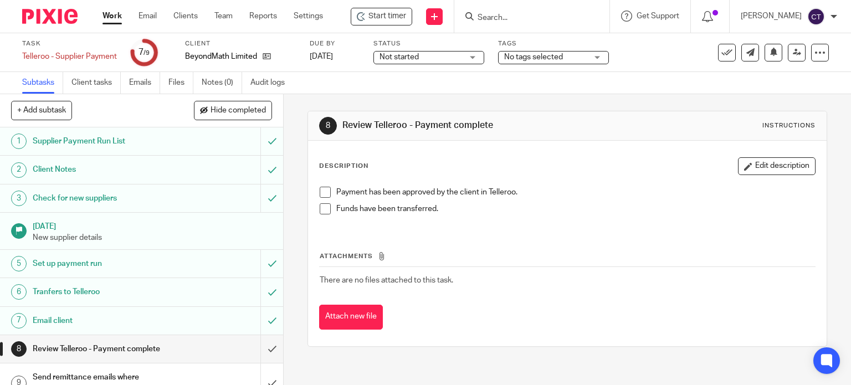
click at [320, 189] on span at bounding box center [325, 192] width 11 height 11
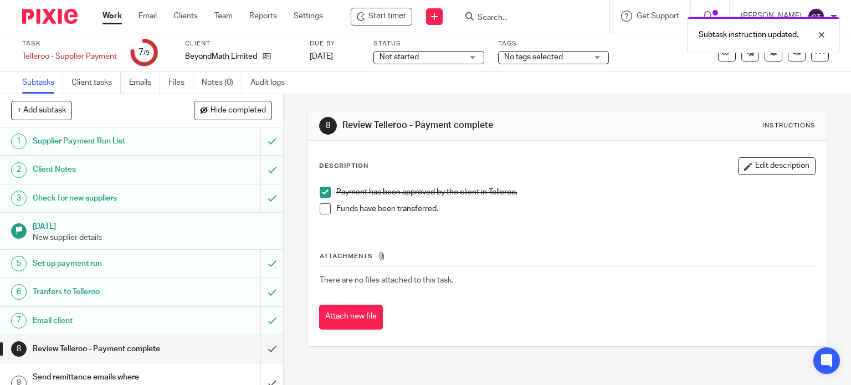
drag, startPoint x: 324, startPoint y: 206, endPoint x: 323, endPoint y: 212, distance: 6.2
click at [324, 207] on span at bounding box center [325, 208] width 11 height 11
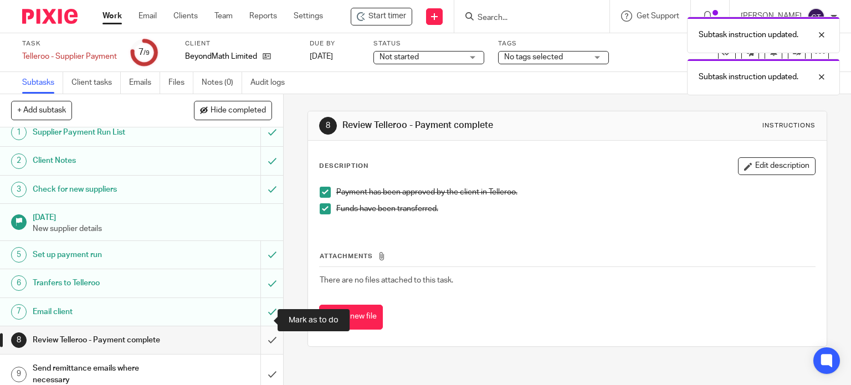
scroll to position [17, 0]
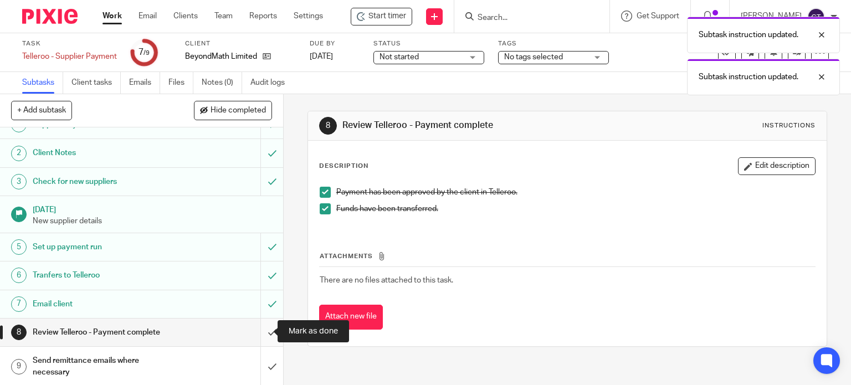
click at [259, 331] on input "submit" at bounding box center [141, 333] width 283 height 28
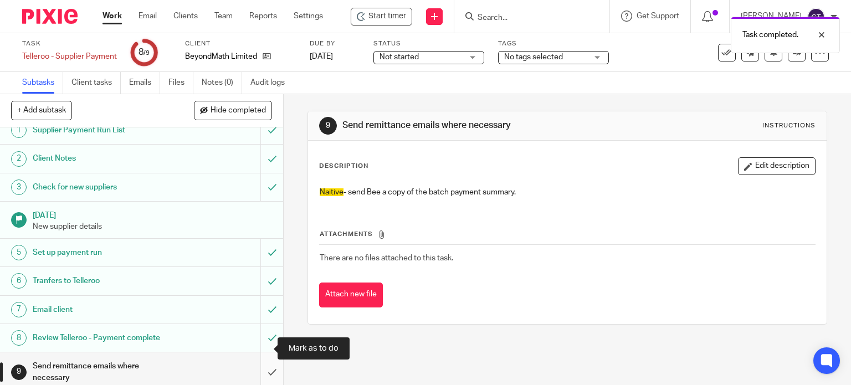
scroll to position [17, 0]
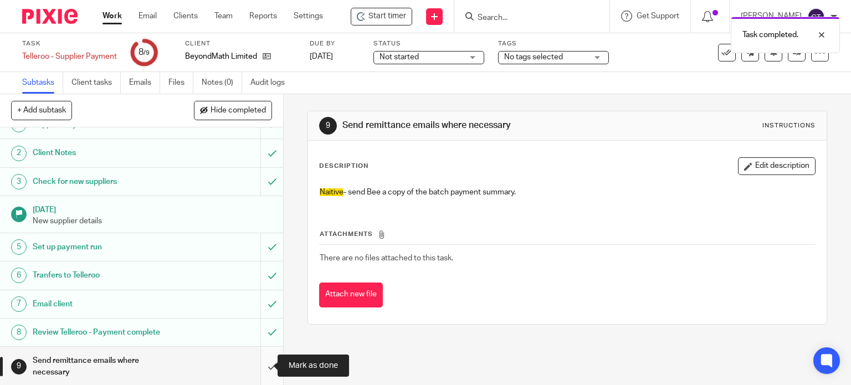
click at [264, 365] on input "submit" at bounding box center [141, 366] width 283 height 39
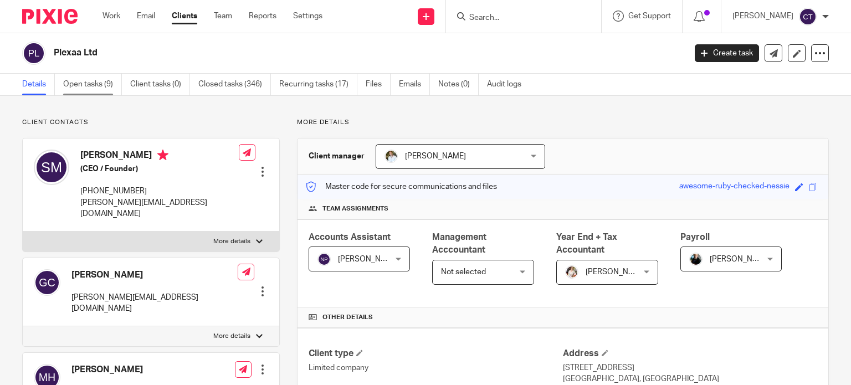
click at [74, 83] on link "Open tasks (9)" at bounding box center [92, 85] width 59 height 22
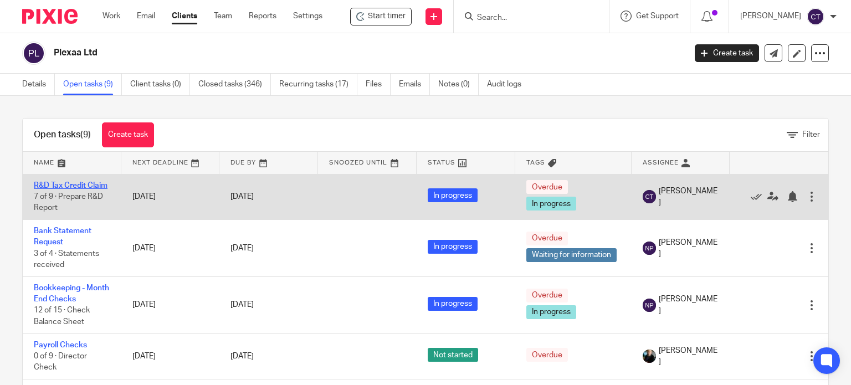
click at [64, 186] on link "R&D Tax Credit Claim" at bounding box center [71, 186] width 74 height 8
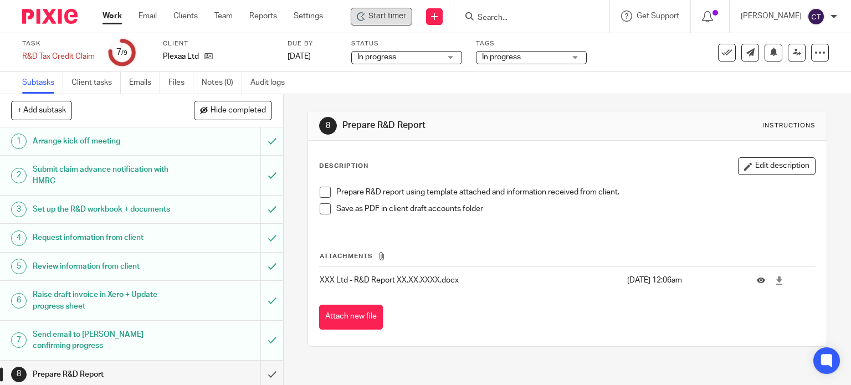
drag, startPoint x: 361, startPoint y: 22, endPoint x: 385, endPoint y: 28, distance: 24.6
click at [363, 22] on div "Start timer" at bounding box center [382, 17] width 62 height 18
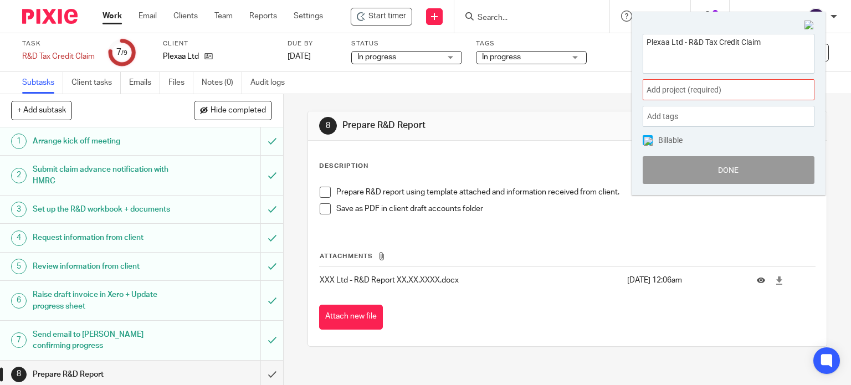
click at [665, 97] on div "Add project (required) :" at bounding box center [729, 89] width 172 height 21
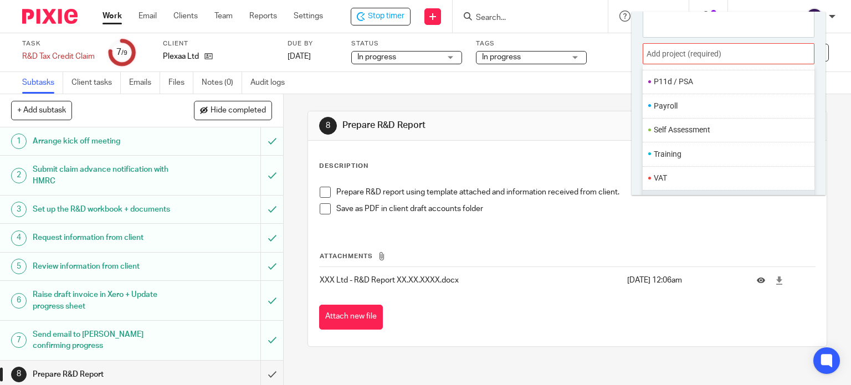
scroll to position [54, 0]
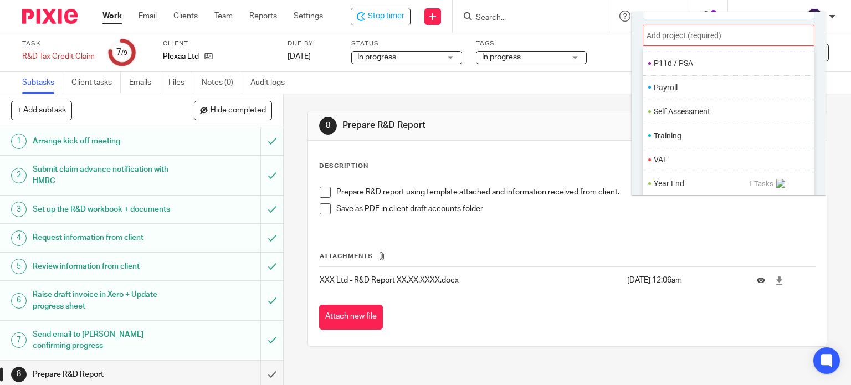
click at [687, 185] on li "Year End" at bounding box center [701, 184] width 95 height 12
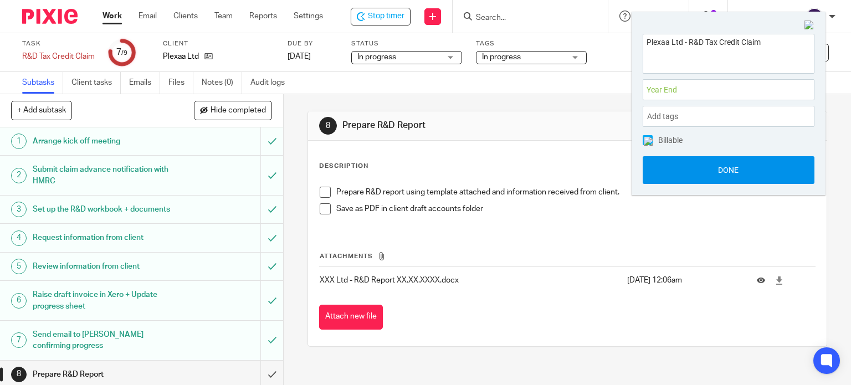
click at [679, 173] on button "Done" at bounding box center [729, 170] width 172 height 28
